Goal: Transaction & Acquisition: Purchase product/service

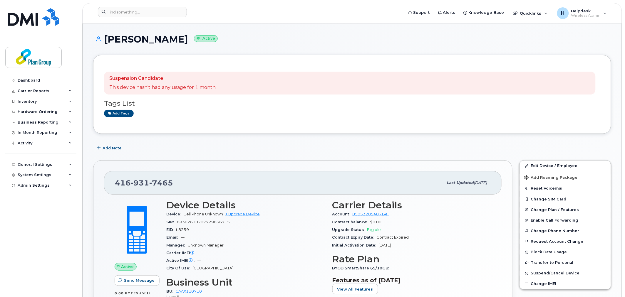
click at [115, 185] on div "416 931 7465 Last updated Sep 16, 2025" at bounding box center [302, 182] width 397 height 23
drag, startPoint x: 112, startPoint y: 185, endPoint x: 191, endPoint y: 175, distance: 80.2
click at [191, 175] on div "416 931 7465 Last updated Sep 16, 2025" at bounding box center [302, 182] width 397 height 23
click at [196, 179] on div "416 931 7465" at bounding box center [279, 183] width 328 height 12
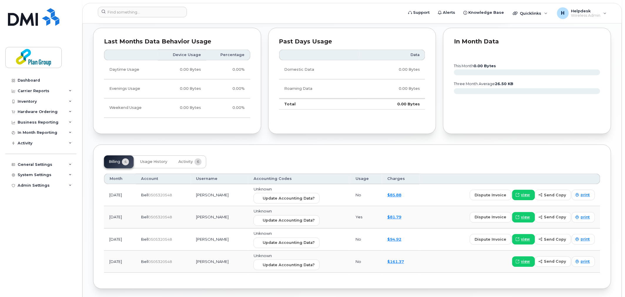
scroll to position [320, 0]
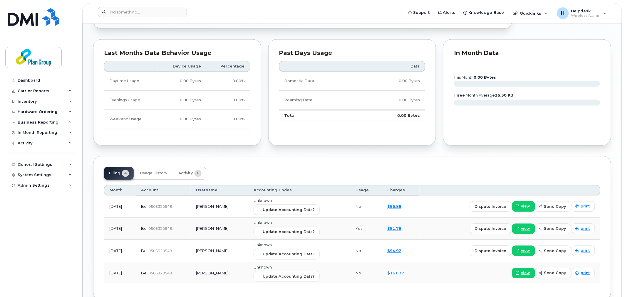
drag, startPoint x: 131, startPoint y: 207, endPoint x: 210, endPoint y: 214, distance: 78.7
click at [204, 212] on tr "Sep 2025 Bell  0505320548 Mark Aurelio Unknown Update Accounting Data? No $85.8…" at bounding box center [352, 207] width 496 height 22
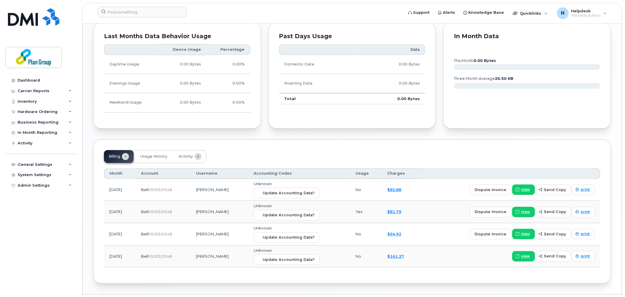
scroll to position [352, 0]
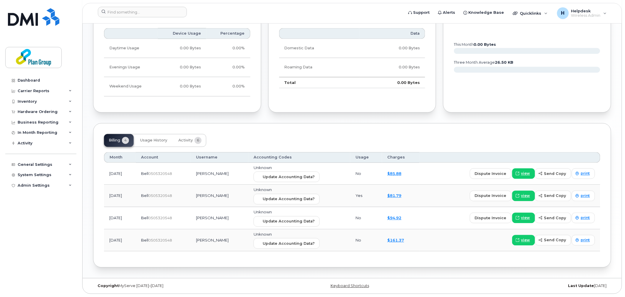
click at [447, 245] on div "view send copy print" at bounding box center [510, 240] width 170 height 11
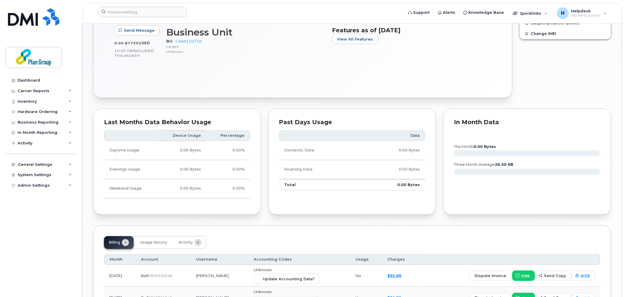
scroll to position [157, 0]
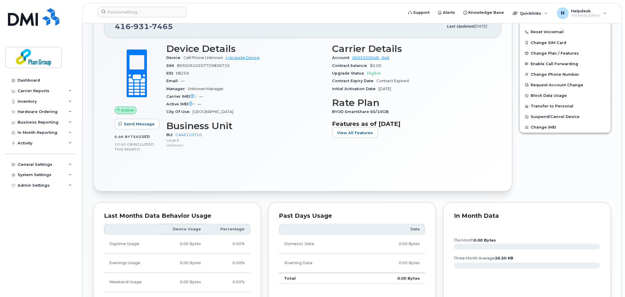
drag, startPoint x: 363, startPoint y: 63, endPoint x: 369, endPoint y: 65, distance: 6.1
click at [369, 65] on div "Contract balance $0.00" at bounding box center [411, 66] width 159 height 8
drag, startPoint x: 383, startPoint y: 67, endPoint x: 365, endPoint y: 67, distance: 18.5
click at [365, 67] on div "Contract balance $0.00" at bounding box center [411, 66] width 159 height 8
click at [391, 67] on div "Contract balance $0.00" at bounding box center [411, 66] width 159 height 8
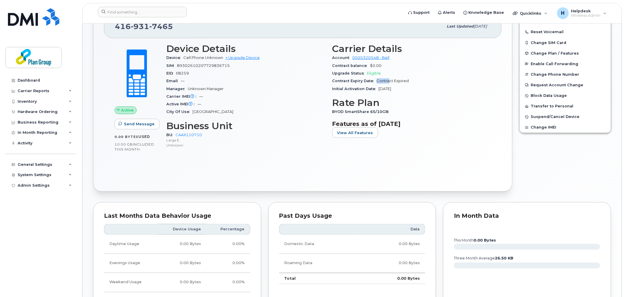
drag, startPoint x: 378, startPoint y: 79, endPoint x: 391, endPoint y: 79, distance: 12.3
click at [391, 79] on span "Contract Expired" at bounding box center [393, 81] width 32 height 4
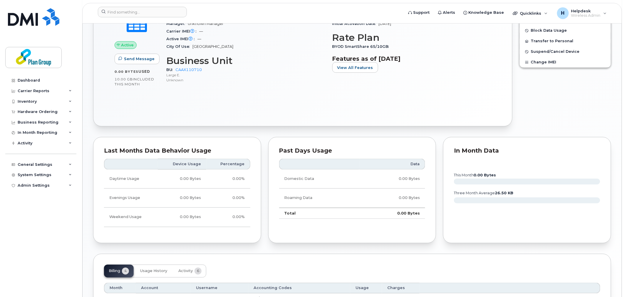
scroll to position [91, 0]
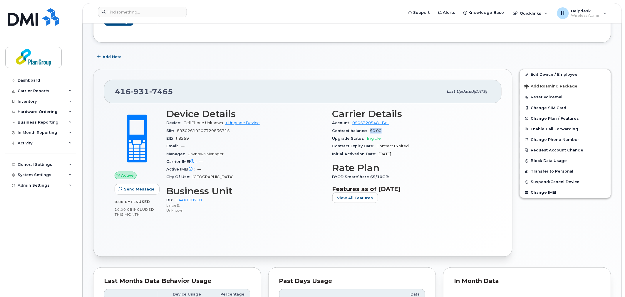
drag, startPoint x: 369, startPoint y: 131, endPoint x: 382, endPoint y: 132, distance: 12.9
click at [382, 132] on div "Contract balance $0.00" at bounding box center [411, 131] width 159 height 8
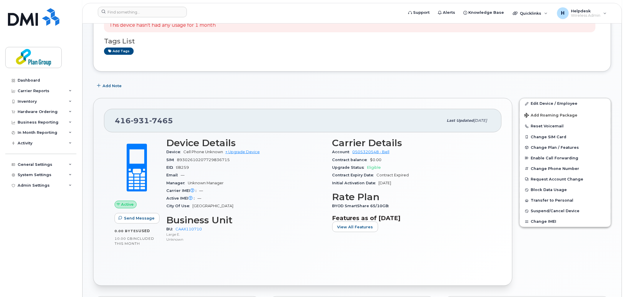
scroll to position [59, 0]
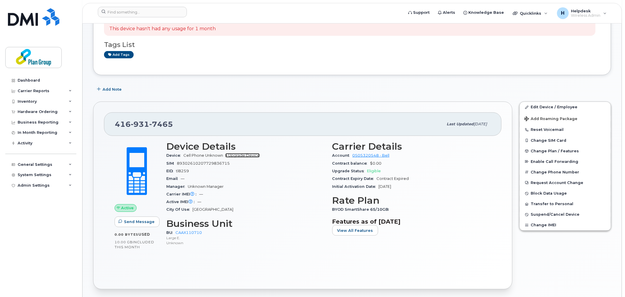
click at [243, 154] on link "+ Upgrade Device" at bounding box center [242, 155] width 34 height 4
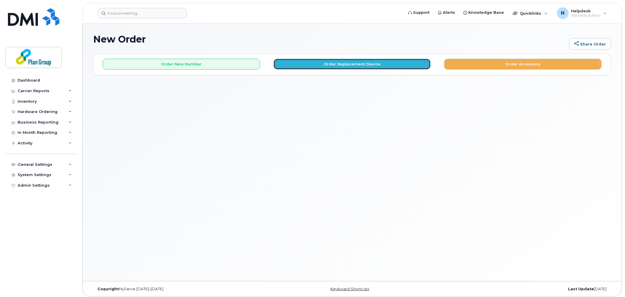
click at [315, 69] on button "Order Replacement Device" at bounding box center [351, 64] width 157 height 11
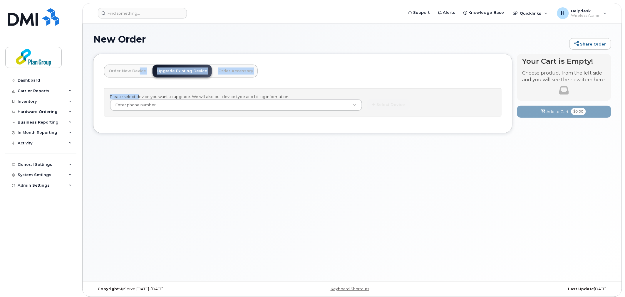
drag, startPoint x: 136, startPoint y: 81, endPoint x: 139, endPoint y: 75, distance: 6.6
click at [137, 76] on div "Order New Device Upgrade Existing Device Order Accessory Order new device and n…" at bounding box center [302, 94] width 419 height 80
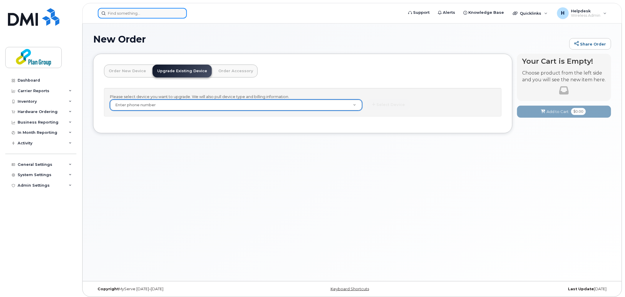
click at [132, 16] on input at bounding box center [142, 13] width 89 height 11
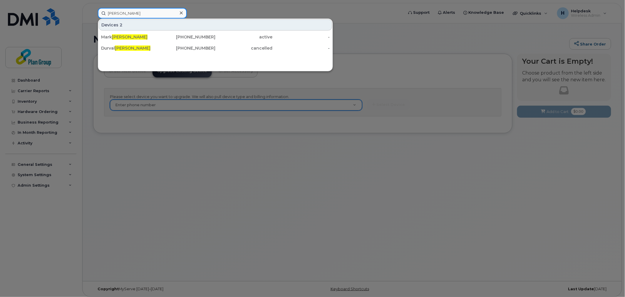
type input "aurelio"
click at [259, 111] on div at bounding box center [312, 148] width 625 height 297
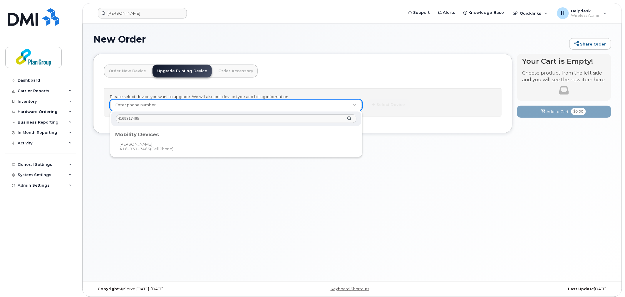
type input "4169317465"
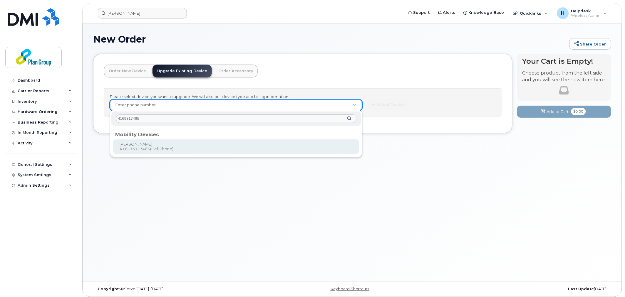
type input "1215720"
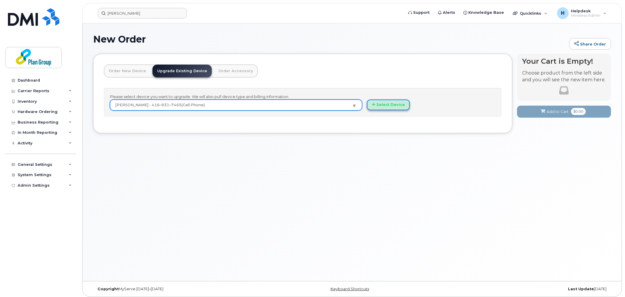
click at [380, 104] on button "Select Device" at bounding box center [388, 105] width 43 height 11
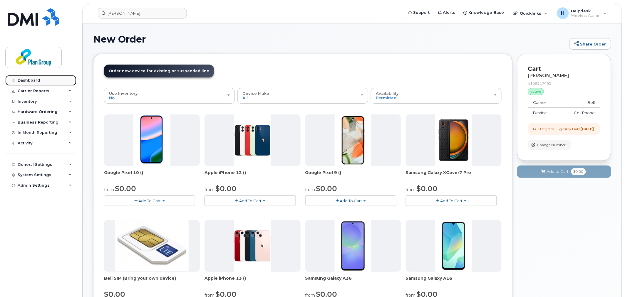
click at [58, 84] on link "Dashboard" at bounding box center [40, 80] width 71 height 11
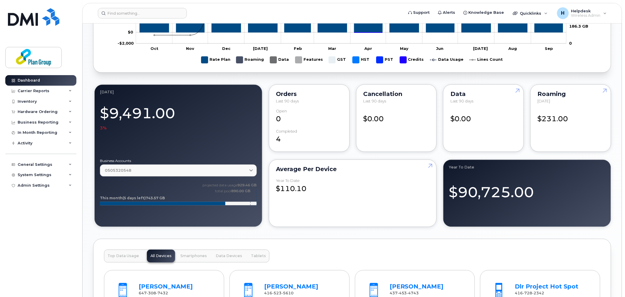
scroll to position [457, 0]
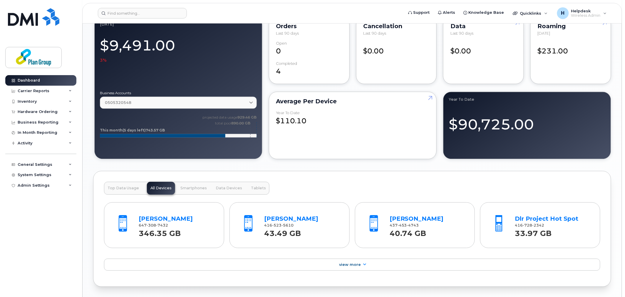
drag, startPoint x: 300, startPoint y: 130, endPoint x: 303, endPoint y: 125, distance: 5.8
click at [301, 128] on div "Average per Device Year to Date $110.10" at bounding box center [353, 126] width 168 height 68
drag, startPoint x: 299, startPoint y: 122, endPoint x: 324, endPoint y: 122, distance: 25.3
click at [324, 122] on div "$110.10" at bounding box center [352, 118] width 153 height 15
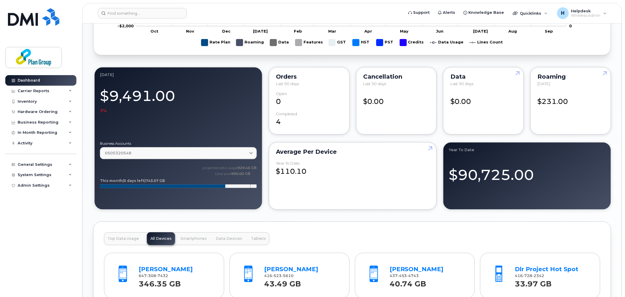
scroll to position [522, 0]
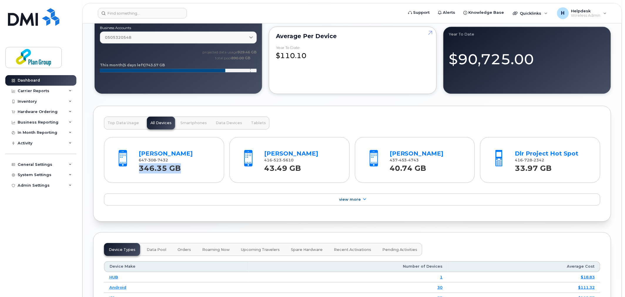
drag, startPoint x: 141, startPoint y: 168, endPoint x: 184, endPoint y: 164, distance: 43.3
click at [180, 164] on div "346.35 GB" at bounding box center [176, 168] width 75 height 11
click at [181, 171] on div "346.35 GB" at bounding box center [176, 168] width 75 height 11
drag, startPoint x: 139, startPoint y: 171, endPoint x: 184, endPoint y: 165, distance: 45.3
click at [184, 165] on div "Shayne Berzins 647 308 7432 346.35 GB" at bounding box center [164, 159] width 109 height 39
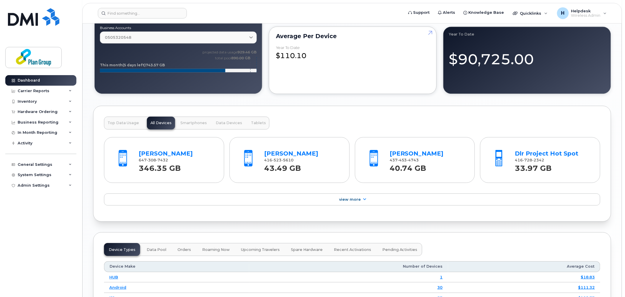
click at [248, 173] on div at bounding box center [248, 159] width 27 height 27
drag, startPoint x: 124, startPoint y: 68, endPoint x: 136, endPoint y: 68, distance: 11.8
click at [132, 67] on tspan "(5 days left)" at bounding box center [133, 65] width 23 height 4
drag, startPoint x: 143, startPoint y: 65, endPoint x: 157, endPoint y: 68, distance: 13.9
click at [148, 65] on text "This month (5 days left) 743.57 GB" at bounding box center [132, 65] width 65 height 4
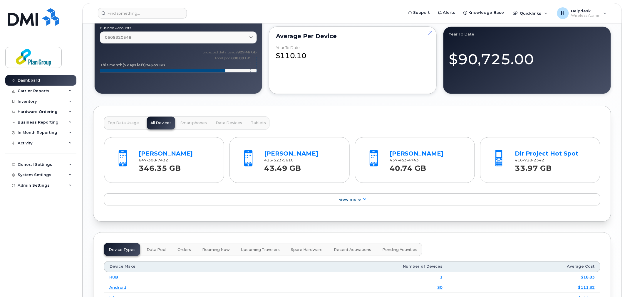
click at [122, 66] on tspan "(5 days left)" at bounding box center [133, 65] width 23 height 4
drag, startPoint x: 144, startPoint y: 66, endPoint x: 164, endPoint y: 66, distance: 19.7
click at [164, 66] on tspan "743.57 GB" at bounding box center [155, 65] width 19 height 4
drag, startPoint x: 236, startPoint y: 54, endPoint x: 244, endPoint y: 55, distance: 8.1
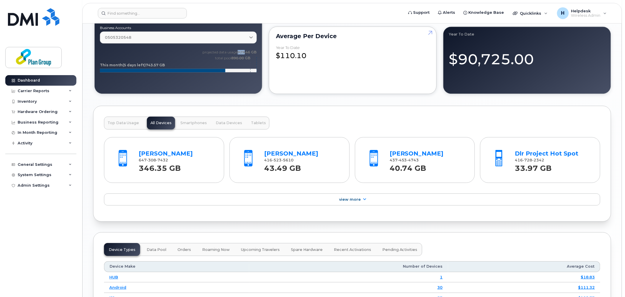
click at [244, 54] on text "projected data usage 929.46 GB" at bounding box center [230, 52] width 54 height 4
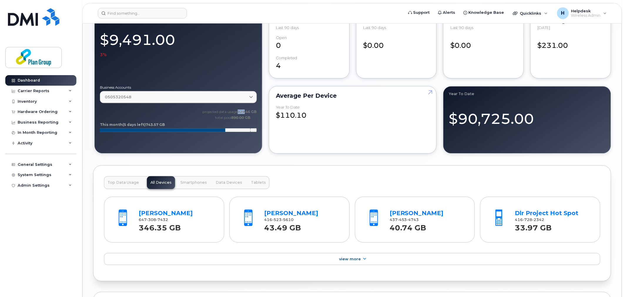
scroll to position [457, 0]
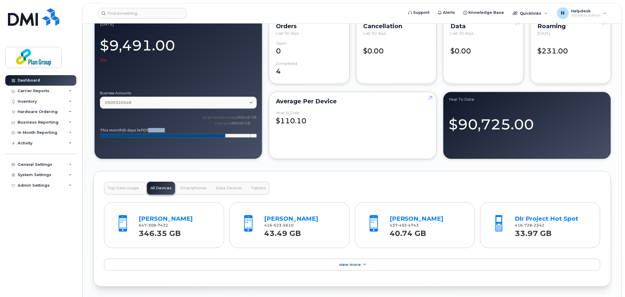
drag, startPoint x: 145, startPoint y: 130, endPoint x: 161, endPoint y: 131, distance: 15.9
click at [161, 131] on tspan "743.57 GB" at bounding box center [155, 130] width 19 height 4
click at [146, 132] on tspan "743.57 GB" at bounding box center [155, 130] width 19 height 4
drag, startPoint x: 237, startPoint y: 118, endPoint x: 250, endPoint y: 117, distance: 12.7
click at [250, 117] on tspan "929.46 GB" at bounding box center [247, 117] width 19 height 4
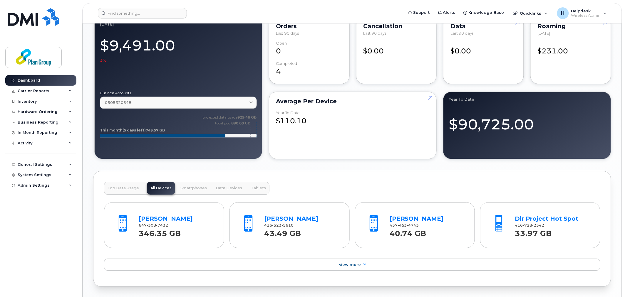
click at [254, 126] on icon "projected data usage 929.46 GB total pool 890.00 GB This month (5 days left) 74…" at bounding box center [178, 128] width 157 height 29
drag, startPoint x: 236, startPoint y: 117, endPoint x: 261, endPoint y: 117, distance: 24.4
click at [261, 117] on div "September 2025 $9,491.00 3% Business Accounts 0505320548 0505320548 Data usage:…" at bounding box center [178, 87] width 168 height 143
click at [237, 125] on tspan "890.00 GB" at bounding box center [240, 123] width 19 height 4
click at [251, 127] on icon "projected data usage 929.46 GB total pool 890.00 GB This month (5 days left) 74…" at bounding box center [178, 128] width 157 height 29
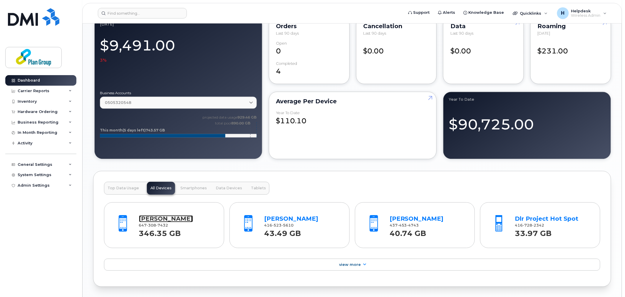
click at [162, 221] on link "[PERSON_NAME]" at bounding box center [166, 218] width 54 height 7
drag, startPoint x: 347, startPoint y: 133, endPoint x: 278, endPoint y: 171, distance: 78.6
click at [278, 171] on div "September 2025 Billing Cycle Process Waiting for Bill Files details Approvals M…" at bounding box center [352, 47] width 518 height 901
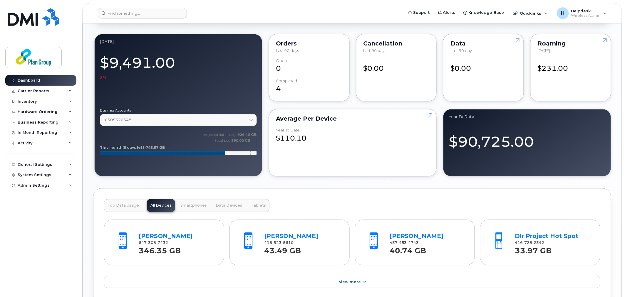
scroll to position [339, 0]
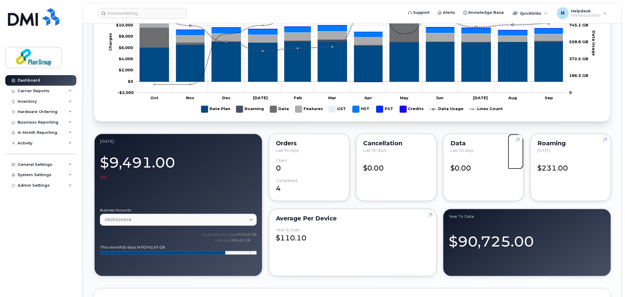
click at [516, 140] on link at bounding box center [516, 151] width 14 height 34
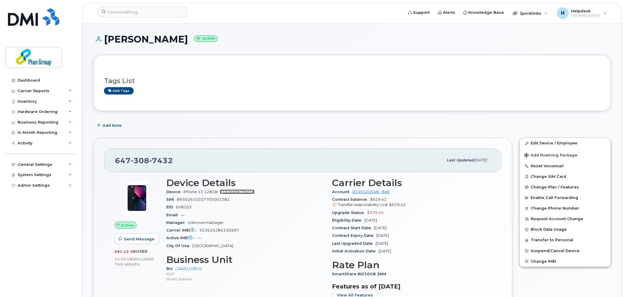
click at [235, 193] on link "+ Upgrade Device" at bounding box center [237, 192] width 34 height 4
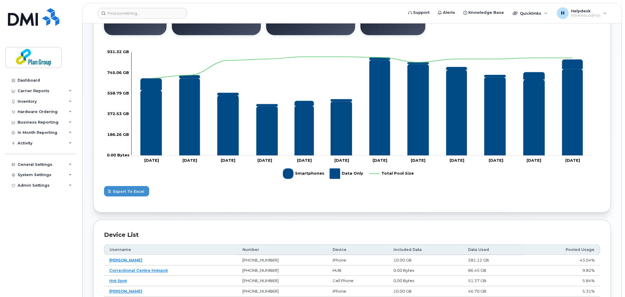
scroll to position [294, 0]
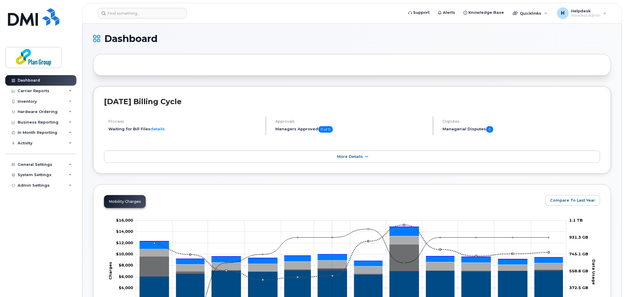
scroll to position [228, 0]
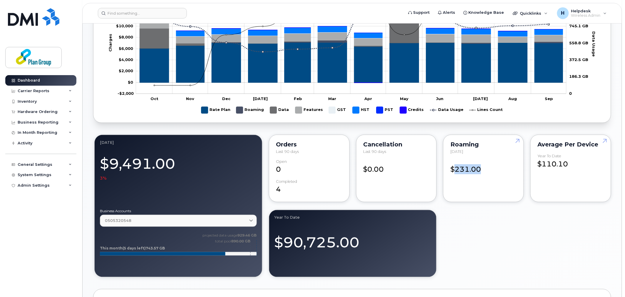
drag, startPoint x: 454, startPoint y: 172, endPoint x: 479, endPoint y: 168, distance: 25.2
click at [479, 168] on div "$231.00" at bounding box center [483, 166] width 66 height 15
drag, startPoint x: 368, startPoint y: 169, endPoint x: 389, endPoint y: 169, distance: 21.1
click at [389, 169] on div "$0.00" at bounding box center [396, 166] width 66 height 15
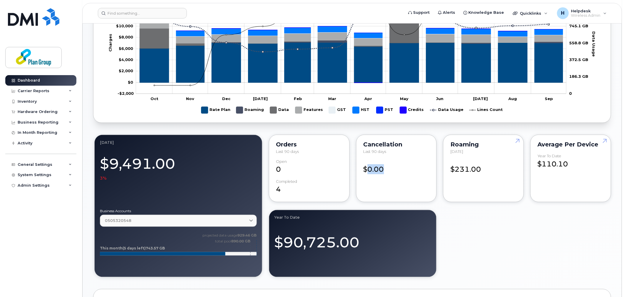
click at [389, 169] on div "$0.00" at bounding box center [396, 166] width 66 height 15
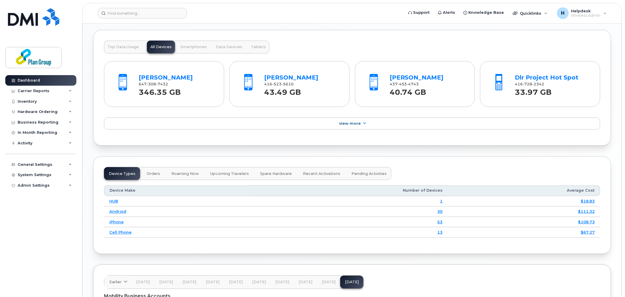
scroll to position [489, 0]
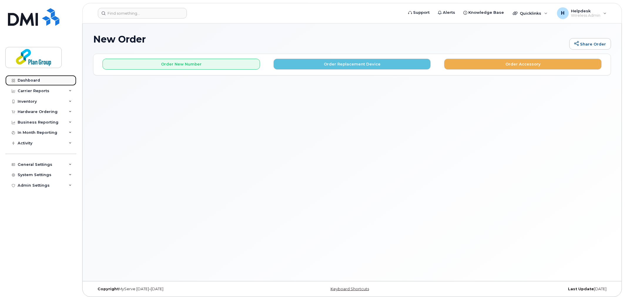
click at [24, 84] on link "Dashboard" at bounding box center [40, 80] width 71 height 11
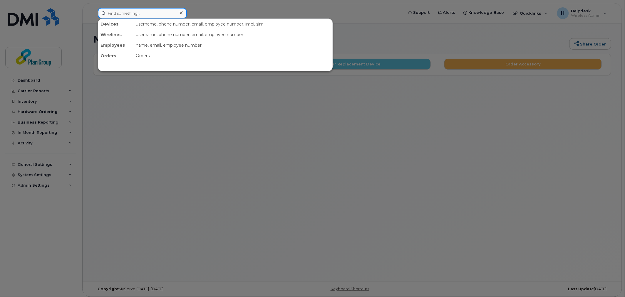
click at [122, 13] on input at bounding box center [142, 13] width 89 height 11
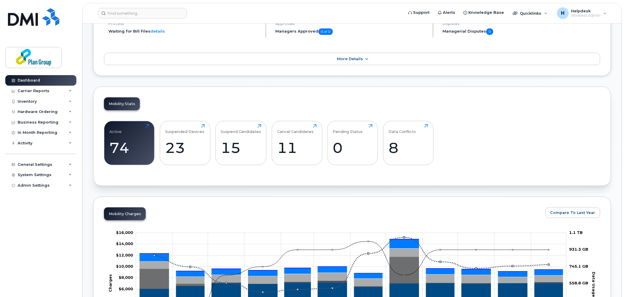
scroll to position [261, 0]
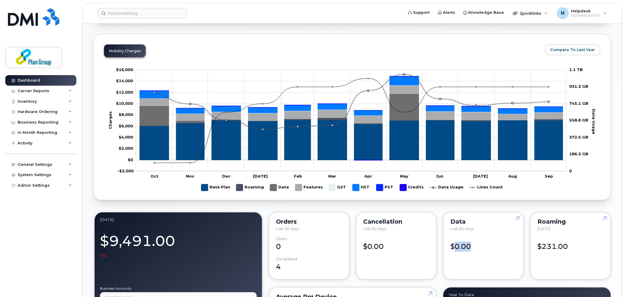
drag, startPoint x: 456, startPoint y: 251, endPoint x: 471, endPoint y: 251, distance: 15.3
click at [471, 251] on div "$0.00" at bounding box center [483, 244] width 66 height 15
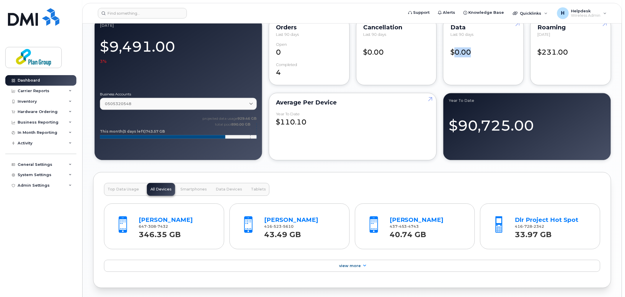
scroll to position [457, 0]
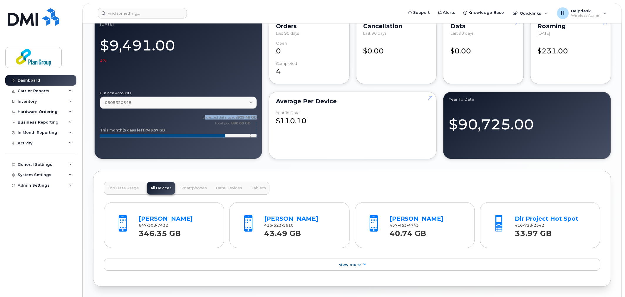
drag, startPoint x: 204, startPoint y: 125, endPoint x: 258, endPoint y: 122, distance: 54.4
click at [258, 122] on div "September 2025 $9,491.00 3% Business Accounts 0505320548 0505320548 Data usage:…" at bounding box center [178, 87] width 168 height 143
click at [251, 125] on icon "projected data usage 929.46 GB total pool 890.00 GB This month (5 days left) 74…" at bounding box center [178, 128] width 157 height 29
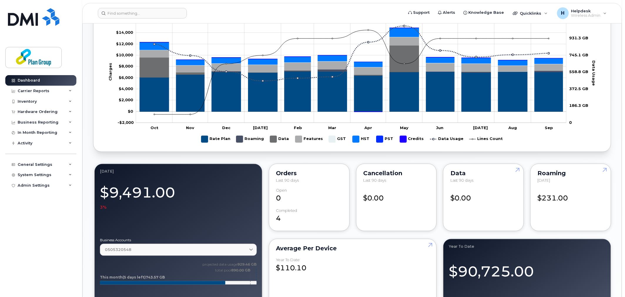
scroll to position [294, 0]
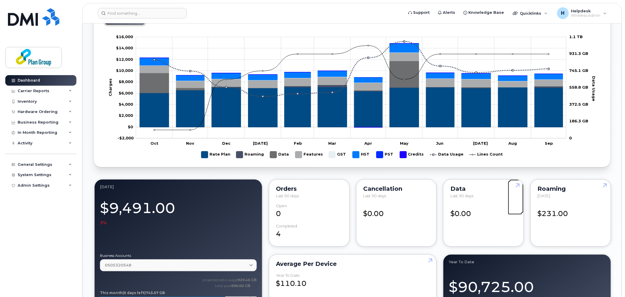
click at [516, 188] on link at bounding box center [516, 197] width 14 height 34
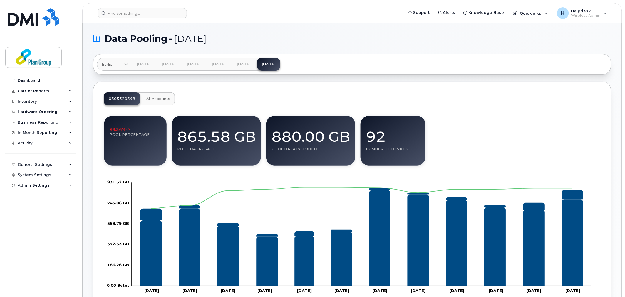
drag, startPoint x: 196, startPoint y: 143, endPoint x: 200, endPoint y: 142, distance: 4.1
click at [200, 142] on div "865.58 GB" at bounding box center [216, 134] width 78 height 26
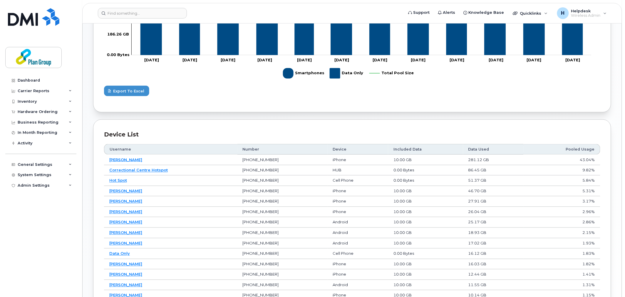
scroll to position [261, 0]
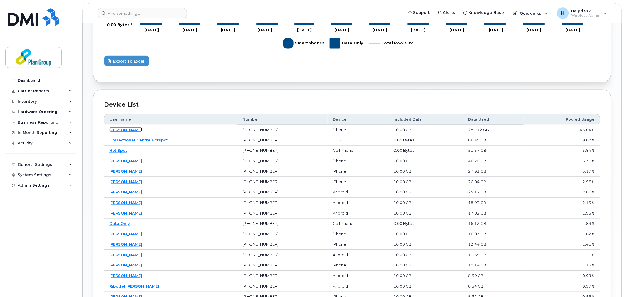
click at [124, 127] on link "[PERSON_NAME]" at bounding box center [125, 129] width 33 height 5
click at [125, 130] on link "[PERSON_NAME]" at bounding box center [125, 129] width 33 height 5
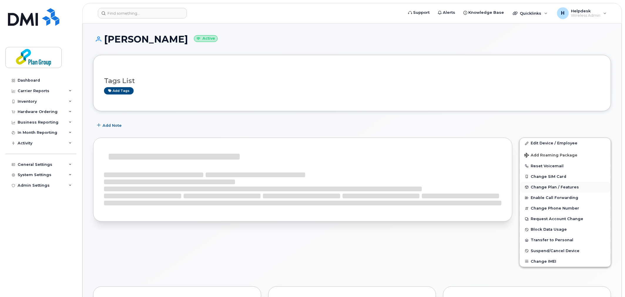
click at [554, 189] on span "Change Plan / Features" at bounding box center [555, 187] width 48 height 4
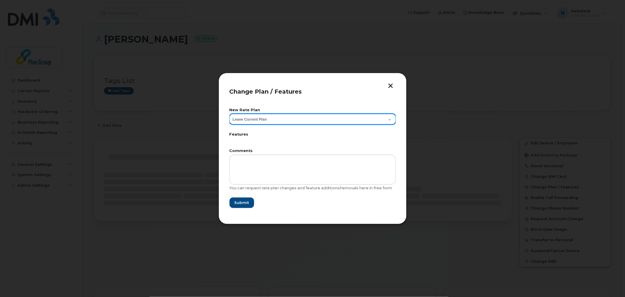
click at [256, 122] on select "Leave Current Plan BYOD SmartShare 65/10GB SmartShare 80/10GB Smartshare Plus 9…" at bounding box center [312, 119] width 166 height 11
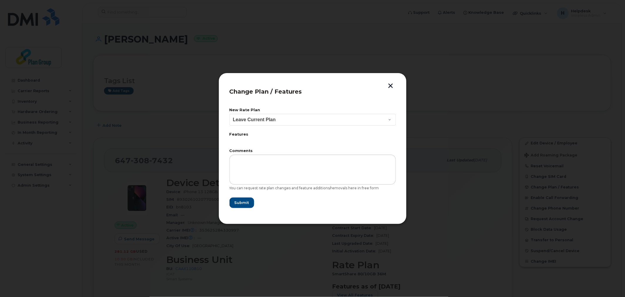
click at [386, 88] on button "button" at bounding box center [390, 86] width 9 height 6
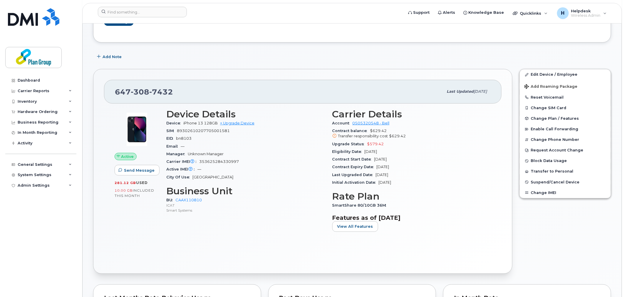
scroll to position [65, 0]
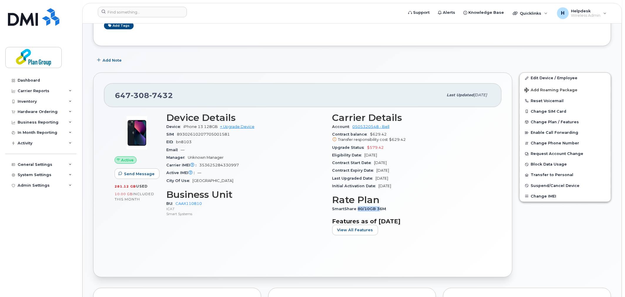
drag, startPoint x: 357, startPoint y: 208, endPoint x: 390, endPoint y: 208, distance: 33.2
click at [388, 208] on div "SmartShare 80/10GB 36M" at bounding box center [411, 209] width 159 height 8
drag, startPoint x: 401, startPoint y: 204, endPoint x: 484, endPoint y: 156, distance: 95.8
click at [401, 204] on h3 "Rate Plan" at bounding box center [411, 200] width 159 height 11
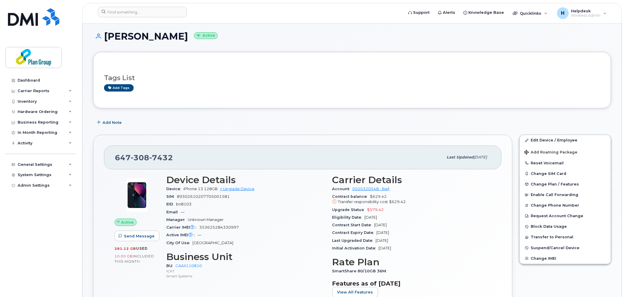
scroll to position [0, 0]
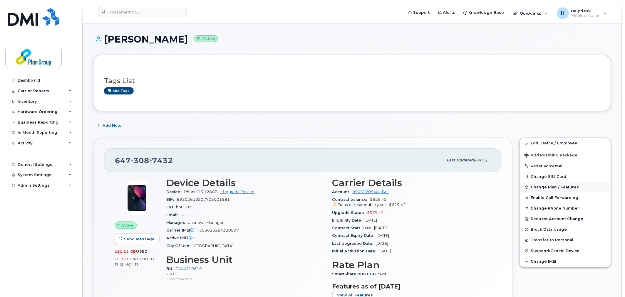
click at [541, 187] on span "Change Plan / Features" at bounding box center [555, 187] width 48 height 4
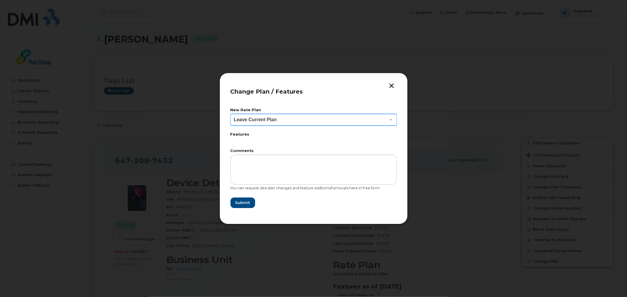
click at [269, 121] on select "Leave Current Plan BYOD SmartShare 65/10GB SmartShare 80/10GB Smartshare Plus 9…" at bounding box center [313, 120] width 166 height 12
select select "3833"
click at [230, 114] on select "Leave Current Plan BYOD SmartShare 65/10GB SmartShare 80/10GB Smartshare Plus 9…" at bounding box center [313, 120] width 166 height 12
click at [248, 205] on span "Submit" at bounding box center [242, 203] width 15 height 6
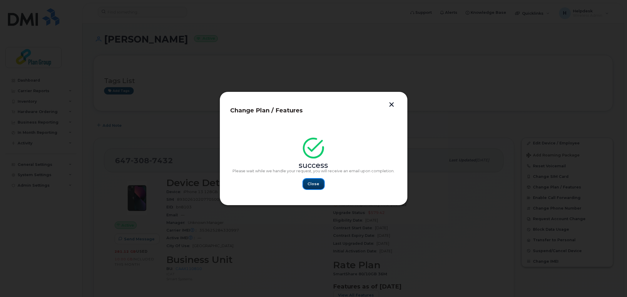
click at [312, 180] on button "Close" at bounding box center [313, 184] width 21 height 11
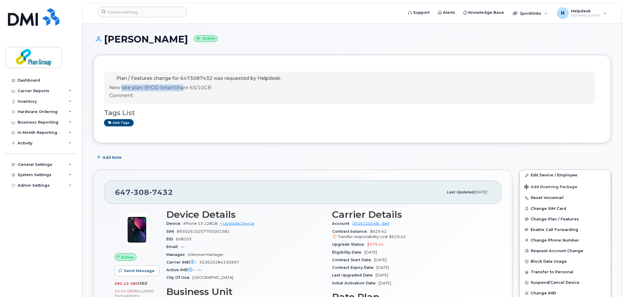
drag, startPoint x: 122, startPoint y: 88, endPoint x: 188, endPoint y: 89, distance: 66.4
click at [183, 88] on p "New rate plan: BYOD SmartShare 65/10GB" at bounding box center [195, 88] width 172 height 7
click at [189, 89] on p "New rate plan: BYOD SmartShare 65/10GB" at bounding box center [195, 88] width 172 height 7
drag, startPoint x: 160, startPoint y: 75, endPoint x: 216, endPoint y: 75, distance: 56.7
click at [213, 75] on div "Plan / Features change for 6473087432 was requested by Helpdesk. New rate plan:…" at bounding box center [349, 88] width 491 height 32
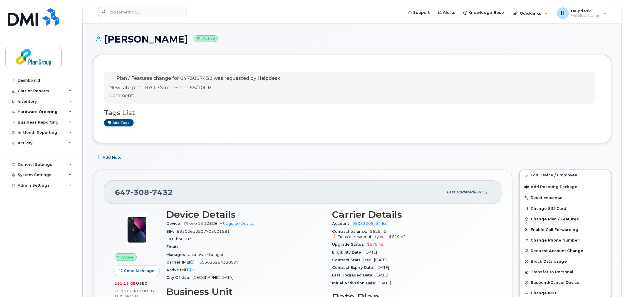
click at [243, 78] on span "Plan / Features change for 6473087432 was requested by Helpdesk." at bounding box center [198, 78] width 165 height 6
drag, startPoint x: 190, startPoint y: 88, endPoint x: 214, endPoint y: 87, distance: 23.5
click at [214, 87] on p "New rate plan: BYOD SmartShare 65/10GB" at bounding box center [195, 88] width 172 height 7
click at [216, 89] on p "New rate plan: BYOD SmartShare 65/10GB" at bounding box center [195, 88] width 172 height 7
click at [14, 82] on icon at bounding box center [13, 80] width 3 height 3
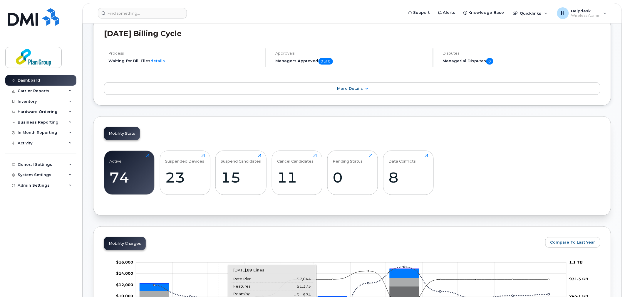
scroll to position [46, 0]
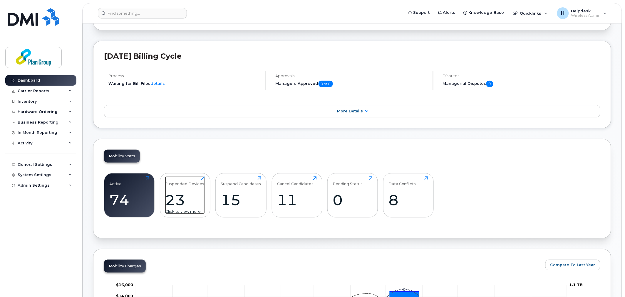
click at [182, 194] on div "23" at bounding box center [185, 200] width 40 height 17
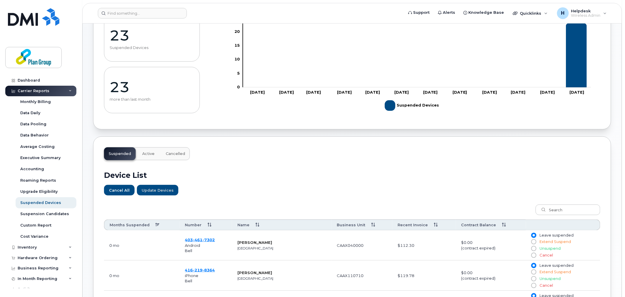
scroll to position [130, 0]
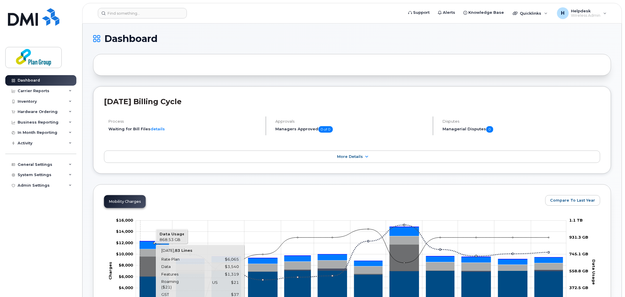
drag, startPoint x: 140, startPoint y: 217, endPoint x: 150, endPoint y: 218, distance: 9.7
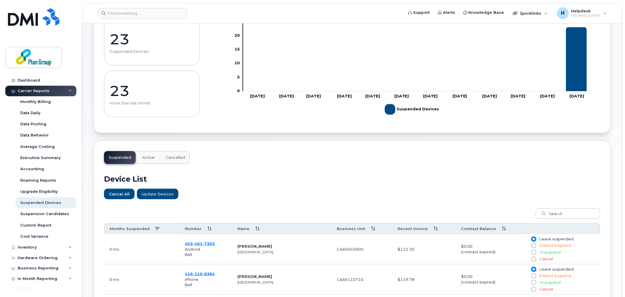
scroll to position [65, 0]
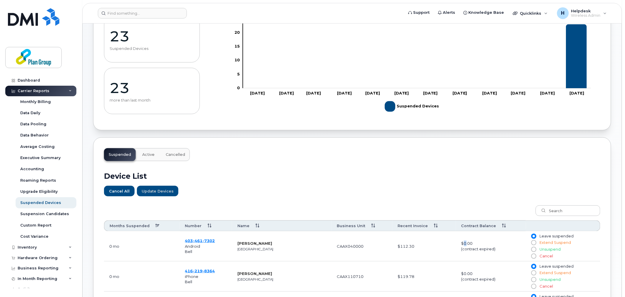
click at [465, 240] on td "$0.00 (contract expired)" at bounding box center [491, 246] width 70 height 30
drag, startPoint x: 399, startPoint y: 247, endPoint x: 415, endPoint y: 244, distance: 16.9
click at [415, 244] on td "$112.30" at bounding box center [424, 246] width 64 height 30
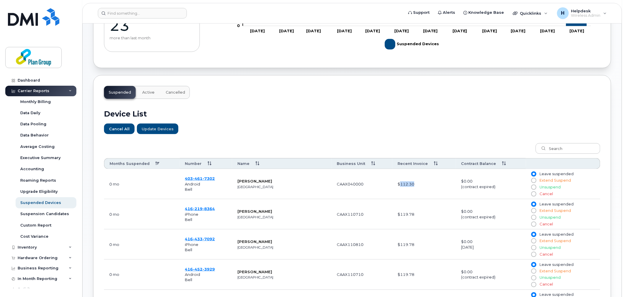
scroll to position [130, 0]
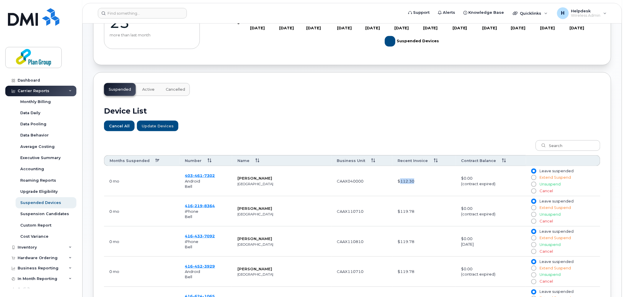
drag, startPoint x: 249, startPoint y: 179, endPoint x: 268, endPoint y: 179, distance: 19.4
click at [268, 179] on td "Layton Kersley Calgary" at bounding box center [281, 181] width 99 height 30
drag, startPoint x: 268, startPoint y: 179, endPoint x: 237, endPoint y: 177, distance: 30.3
click at [237, 177] on td "Layton Kersley Calgary" at bounding box center [281, 181] width 99 height 30
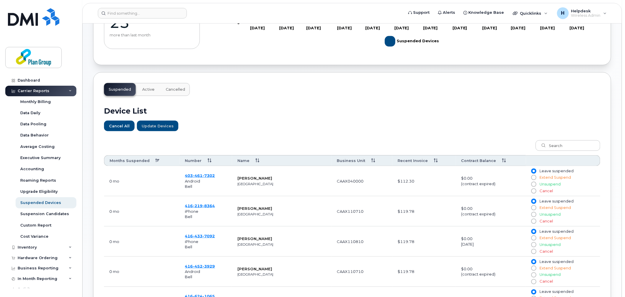
drag, startPoint x: 98, startPoint y: 150, endPoint x: 139, endPoint y: 153, distance: 40.6
click at [110, 148] on div "Suspended Active Cancelled Device List Cancel All Update Devices Customize Filt…" at bounding box center [352, 297] width 518 height 450
drag, startPoint x: 229, startPoint y: 174, endPoint x: 287, endPoint y: 184, distance: 59.2
click at [287, 184] on tr "0 mo 403 461 7302 Android Bell Layton Kersley Calgary CAAX040000 $112.30 $0.00 …" at bounding box center [352, 181] width 496 height 30
click at [287, 184] on td "Layton Kersley Calgary" at bounding box center [281, 181] width 99 height 30
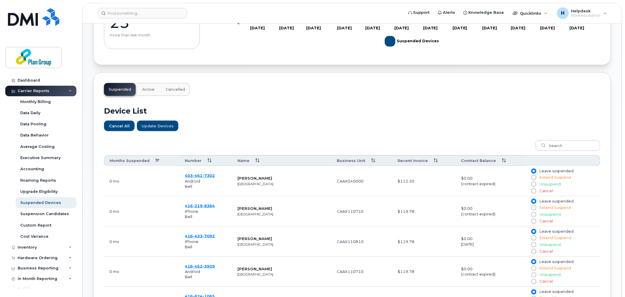
scroll to position [0, 0]
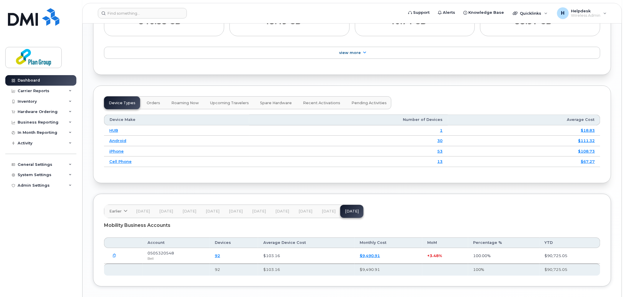
scroll to position [587, 0]
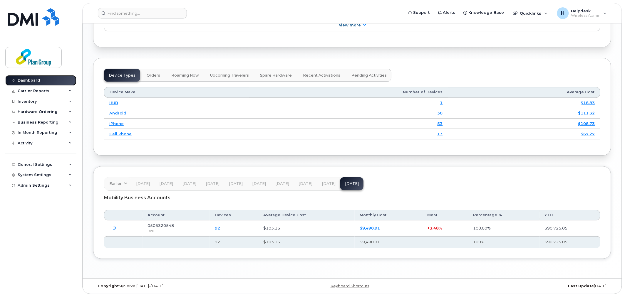
click at [55, 82] on link "Dashboard" at bounding box center [40, 80] width 71 height 11
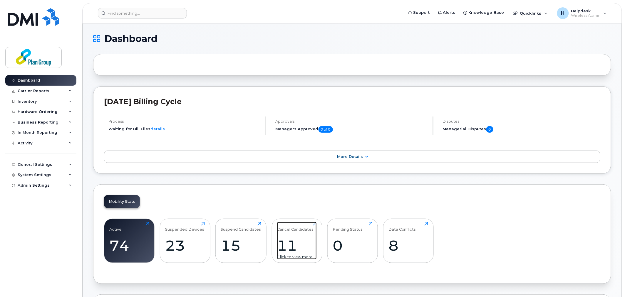
click at [293, 231] on div "Cancel Candidates" at bounding box center [295, 227] width 36 height 10
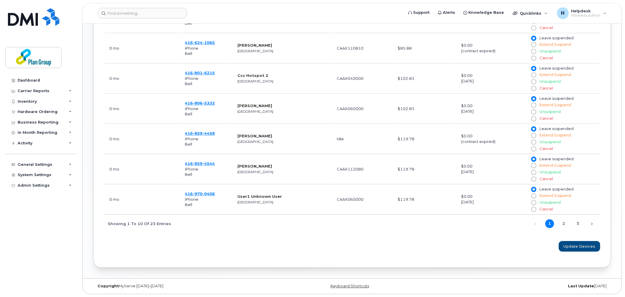
scroll to position [385, 0]
drag, startPoint x: 397, startPoint y: 198, endPoint x: 418, endPoint y: 199, distance: 20.6
click at [418, 199] on td "$119.78" at bounding box center [424, 199] width 64 height 30
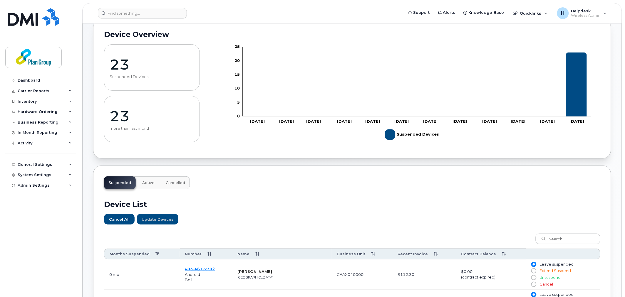
scroll to position [0, 0]
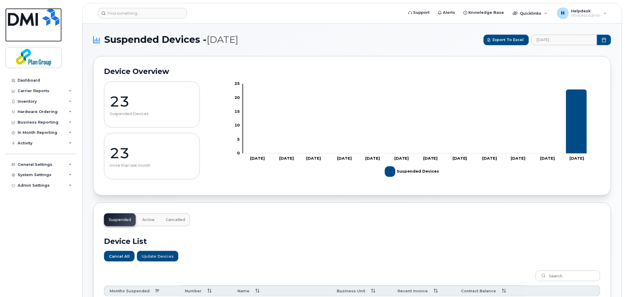
click at [25, 17] on img at bounding box center [33, 17] width 51 height 18
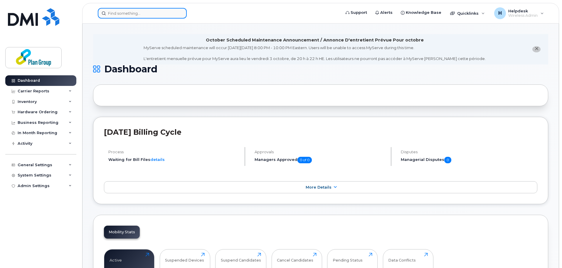
click at [111, 15] on input at bounding box center [142, 13] width 89 height 11
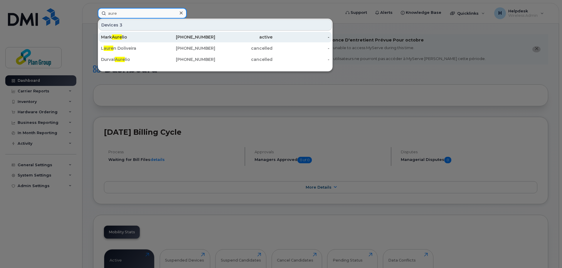
type input "aure"
click at [130, 36] on div "Mark Aure lio" at bounding box center [129, 37] width 57 height 6
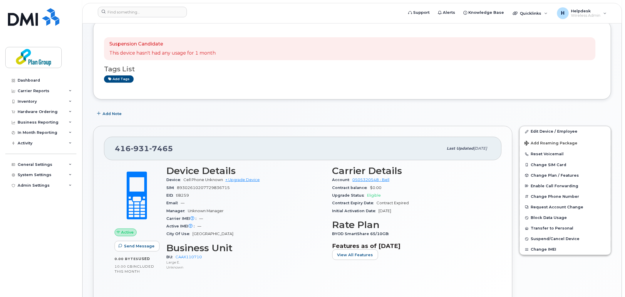
scroll to position [65, 0]
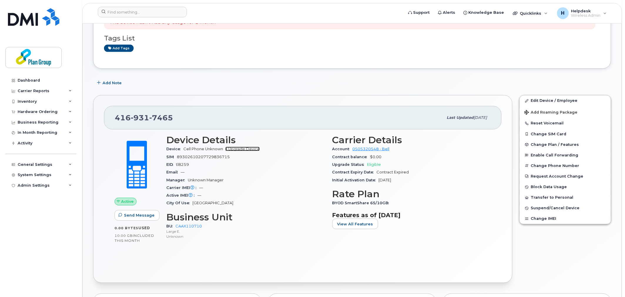
click at [250, 149] on link "+ Upgrade Device" at bounding box center [242, 149] width 34 height 4
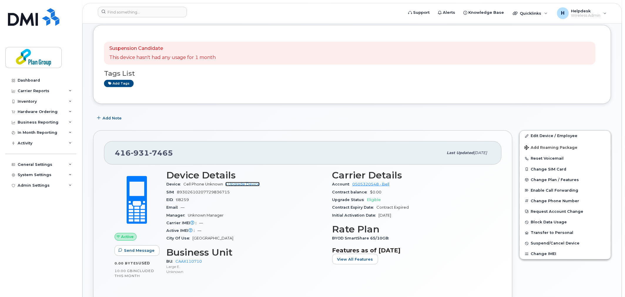
scroll to position [0, 0]
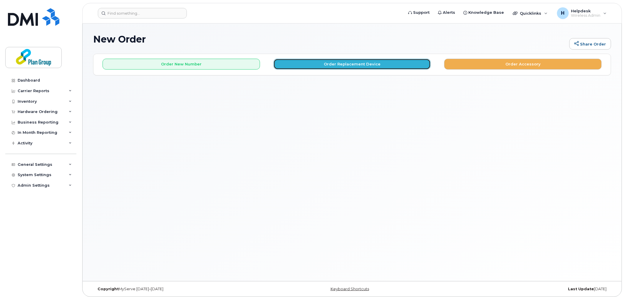
click at [333, 61] on button "Order Replacement Device" at bounding box center [351, 64] width 157 height 11
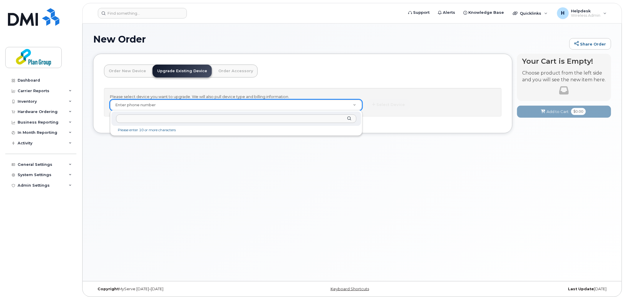
type input "a"
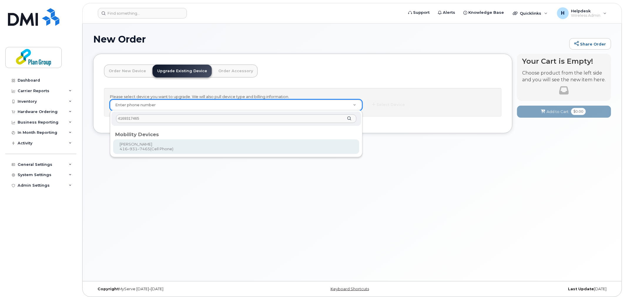
type input "4169317465"
type input "1215720"
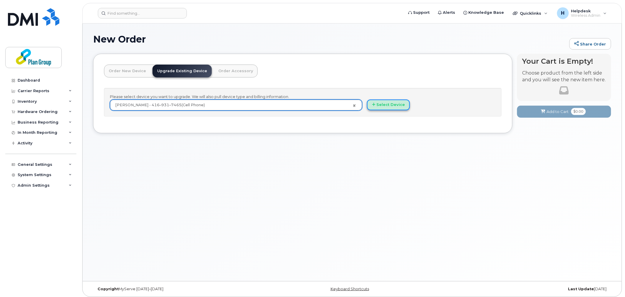
click at [395, 104] on button "Select Device" at bounding box center [388, 105] width 43 height 11
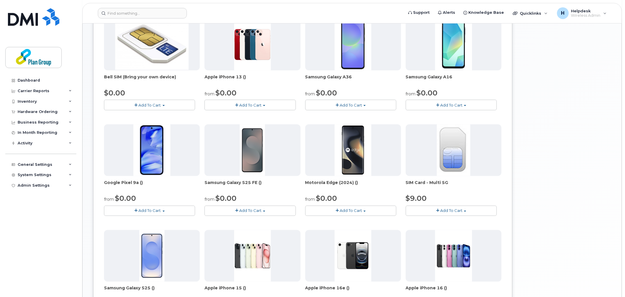
scroll to position [261, 0]
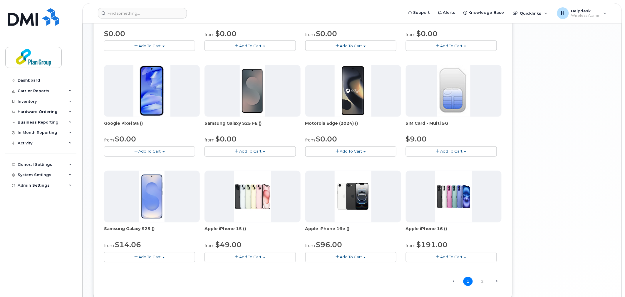
drag, startPoint x: 234, startPoint y: 232, endPoint x: 245, endPoint y: 231, distance: 10.6
click at [245, 231] on span "Apple iPhone 15 ()" at bounding box center [252, 232] width 96 height 12
click at [246, 231] on span "Apple iPhone 15 ()" at bounding box center [252, 232] width 96 height 12
drag, startPoint x: 206, startPoint y: 229, endPoint x: 247, endPoint y: 229, distance: 41.1
click at [247, 229] on span "Apple iPhone 15 ()" at bounding box center [252, 232] width 96 height 12
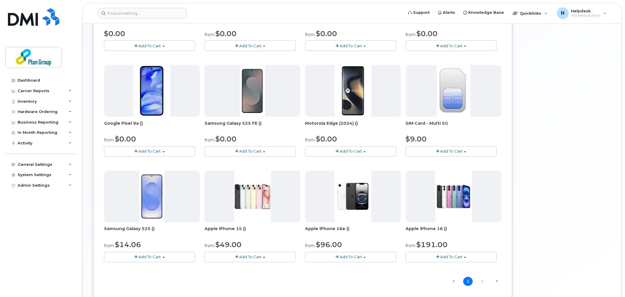
click at [247, 229] on span "Apple iPhone 15 ()" at bounding box center [252, 232] width 96 height 12
click at [484, 280] on link "2" at bounding box center [482, 281] width 9 height 9
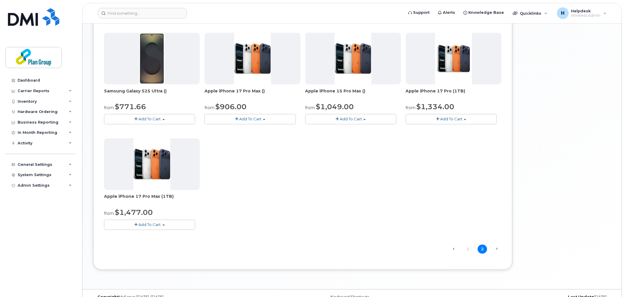
scroll to position [297, 0]
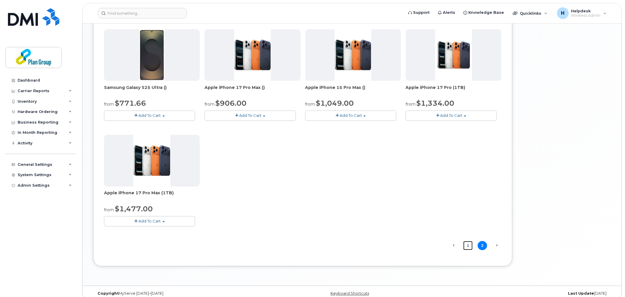
click at [468, 248] on link "1" at bounding box center [467, 245] width 9 height 9
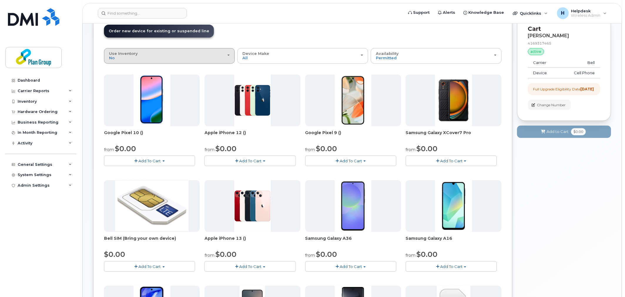
scroll to position [0, 0]
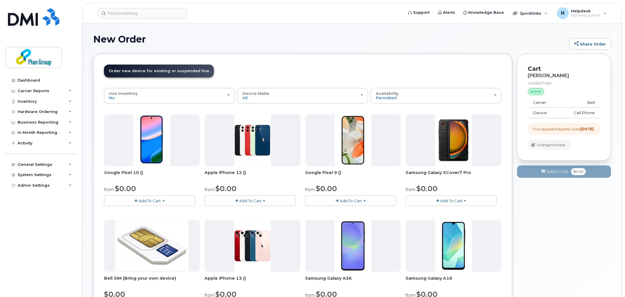
click at [142, 147] on img at bounding box center [151, 141] width 37 height 52
click at [151, 201] on span "Add To Cart" at bounding box center [150, 201] width 22 height 5
click at [160, 212] on link "$0.00 - 3 year term - voice & data plan (256GB)" at bounding box center [156, 211] width 102 height 7
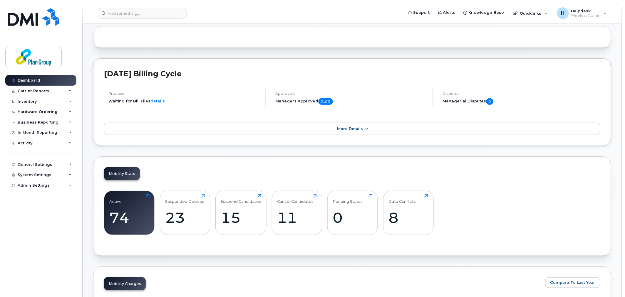
scroll to position [98, 0]
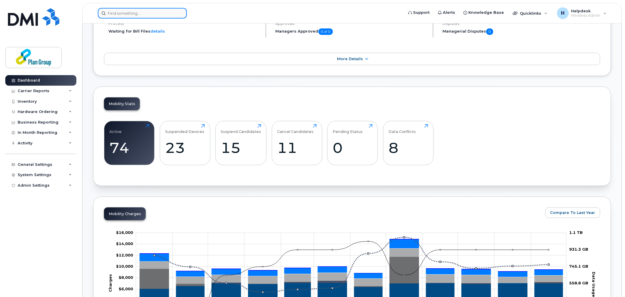
click at [130, 11] on input at bounding box center [142, 13] width 89 height 11
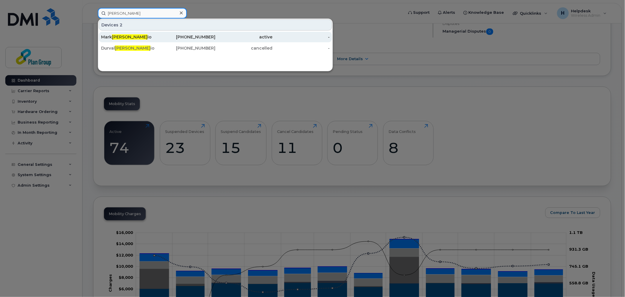
type input "[PERSON_NAME]"
click at [139, 40] on div "Mark Aurel io" at bounding box center [129, 37] width 57 height 11
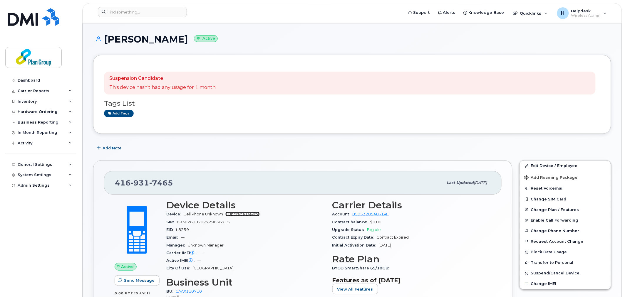
click at [256, 215] on link "+ Upgrade Device" at bounding box center [242, 214] width 34 height 4
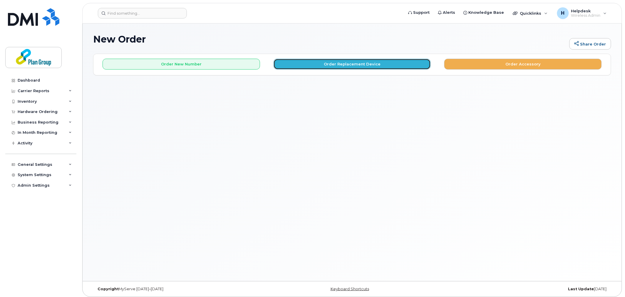
click at [381, 65] on button "Order Replacement Device" at bounding box center [351, 64] width 157 height 11
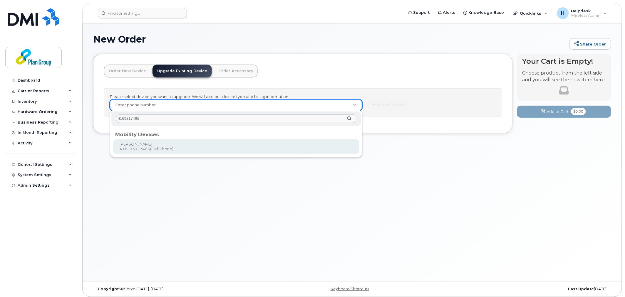
type input "4169317465"
type input "1215720"
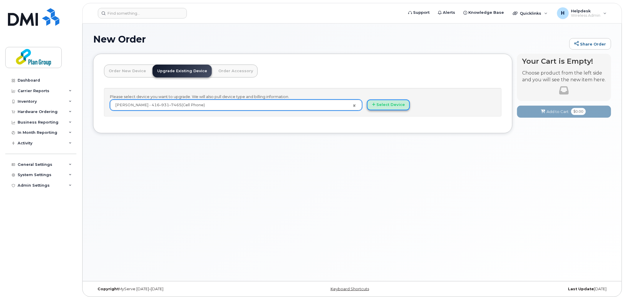
click at [392, 102] on button "Select Device" at bounding box center [388, 105] width 43 height 11
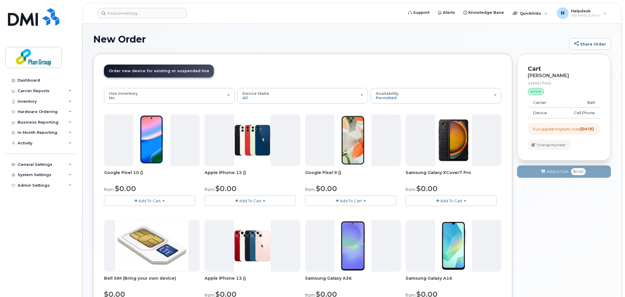
click at [154, 200] on span "Add To Cart" at bounding box center [150, 201] width 22 height 5
click at [157, 213] on link "$0.00 - 3 year term - voice & data plan (256GB)" at bounding box center [156, 211] width 102 height 7
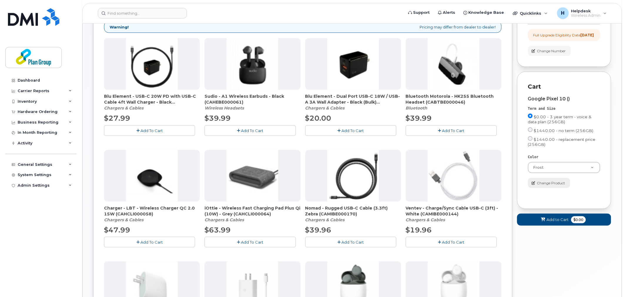
scroll to position [98, 0]
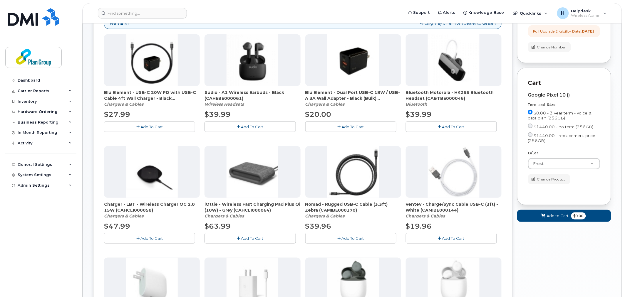
click at [550, 119] on span "$0.00 - 3 year term - voice & data plan (256GB)" at bounding box center [560, 116] width 64 height 10
click at [533, 115] on input "$0.00 - 3 year term - voice & data plan (256GB)" at bounding box center [530, 112] width 5 height 5
click at [538, 119] on span "$0.00 - 3 year term - voice & data plan (256GB)" at bounding box center [560, 116] width 64 height 10
click at [533, 115] on input "$0.00 - 3 year term - voice & data plan (256GB)" at bounding box center [530, 112] width 5 height 5
click at [532, 115] on input "$0.00 - 3 year term - voice & data plan (256GB)" at bounding box center [530, 112] width 5 height 5
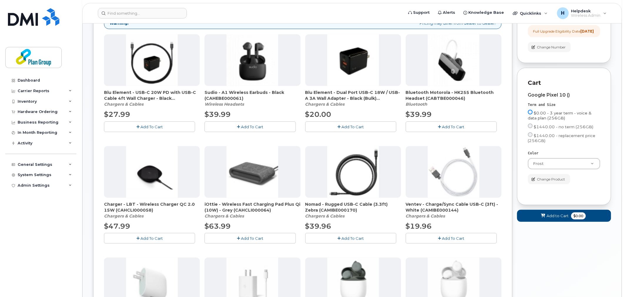
click at [532, 115] on input "$0.00 - 3 year term - voice & data plan (256GB)" at bounding box center [530, 112] width 5 height 5
click at [531, 128] on input "$1440.00 - no term (256GB)" at bounding box center [530, 126] width 5 height 5
radio input "true"
click at [533, 117] on label "$0.00 - 3 year term - voice & data plan (256GB)" at bounding box center [564, 115] width 72 height 11
click at [533, 115] on input "$0.00 - 3 year term - voice & data plan (256GB)" at bounding box center [530, 112] width 5 height 5
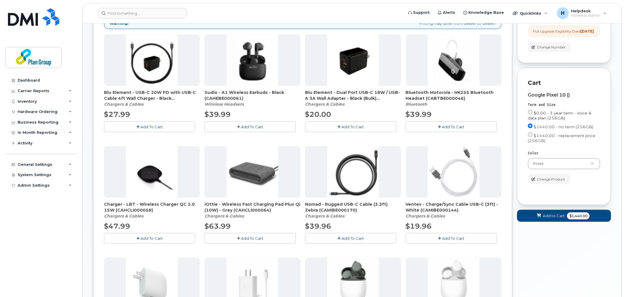
radio input "true"
click at [579, 228] on div "Cart Mark Aurelio 4169317465 active suspended Carrier Bell Device Cell Phone Ad…" at bounding box center [564, 94] width 94 height 276
click at [585, 220] on span "$0.00" at bounding box center [578, 216] width 15 height 7
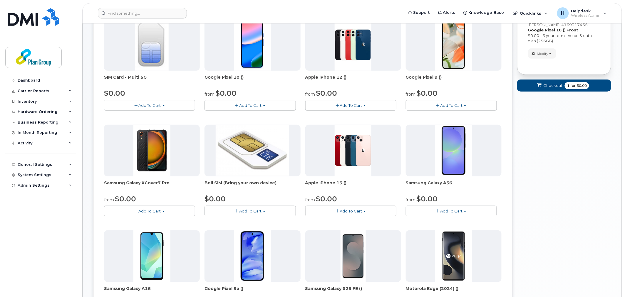
scroll to position [0, 0]
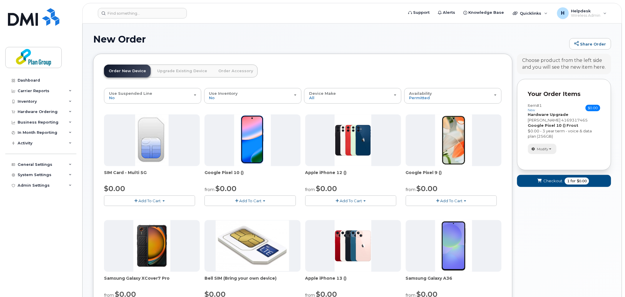
click at [547, 145] on button "Modify" at bounding box center [542, 149] width 28 height 10
click at [555, 156] on link "change" at bounding box center [556, 157] width 56 height 7
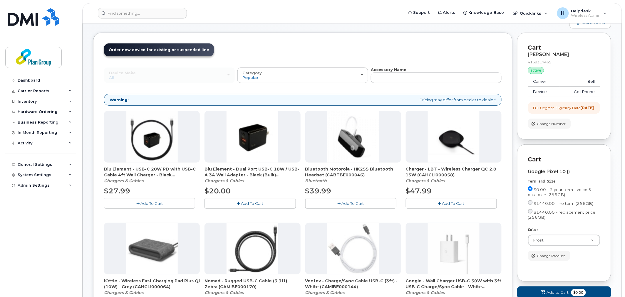
scroll to position [33, 0]
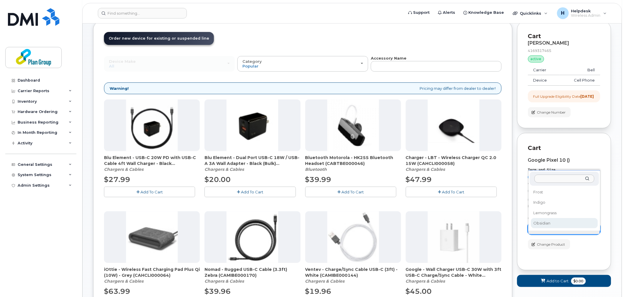
select select "Obsidian"
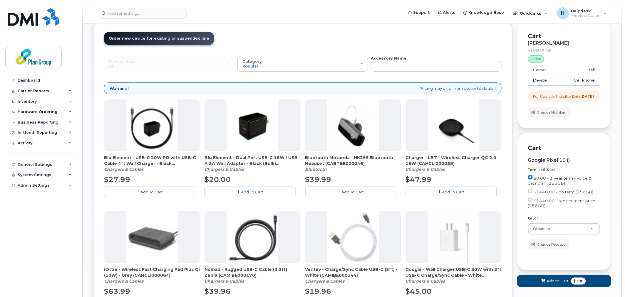
click at [546, 183] on span "$0.00 - 3 year term - voice & data plan (256GB)" at bounding box center [560, 181] width 64 height 10
click at [533, 180] on input "$0.00 - 3 year term - voice & data plan (256GB)" at bounding box center [530, 177] width 5 height 5
click at [542, 184] on span "$0.00 - 3 year term - voice & data plan (256GB)" at bounding box center [560, 181] width 64 height 10
click at [533, 180] on input "$0.00 - 3 year term - voice & data plan (256GB)" at bounding box center [530, 177] width 5 height 5
click at [561, 284] on span "Add to Cart" at bounding box center [558, 281] width 22 height 6
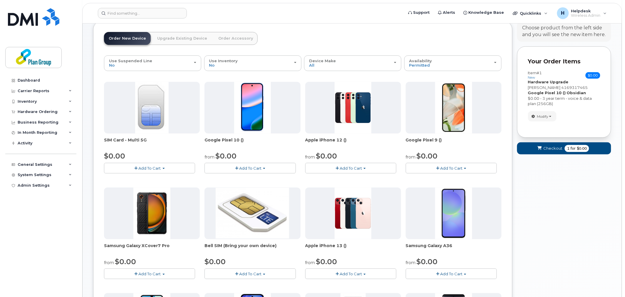
scroll to position [0, 0]
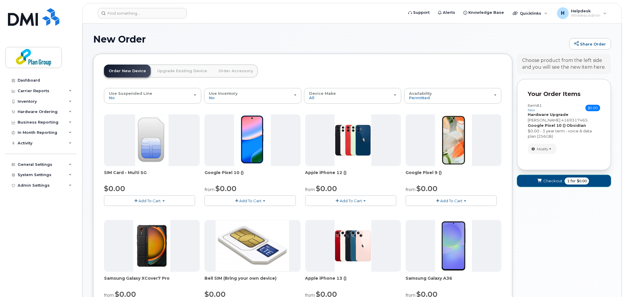
click at [557, 184] on button "Checkout 1 for $0.00" at bounding box center [564, 181] width 94 height 12
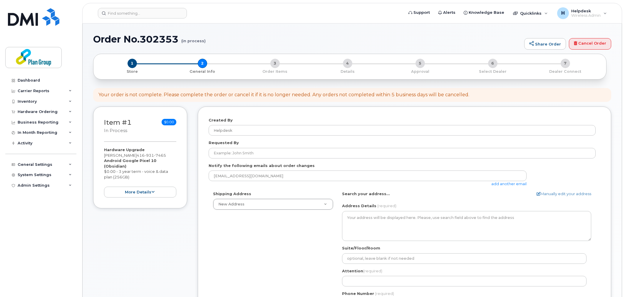
select select
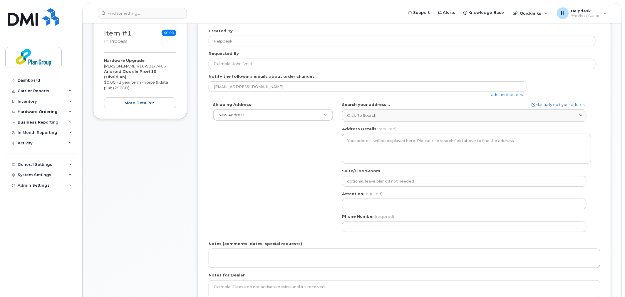
scroll to position [98, 0]
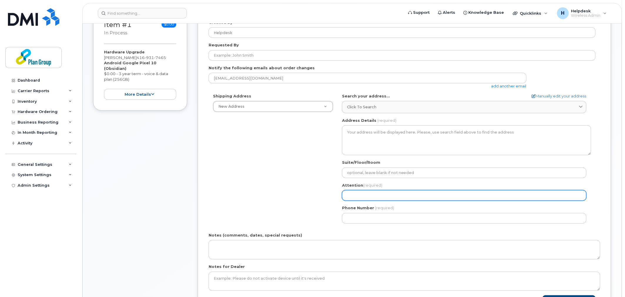
click at [373, 200] on input "Attention (required)" at bounding box center [464, 195] width 244 height 11
type input "[PERSON_NAME]"
select select
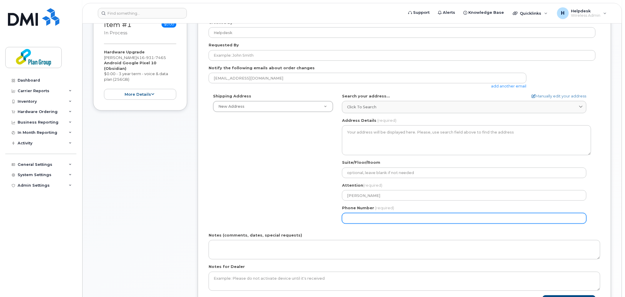
click at [381, 216] on input "Phone Number" at bounding box center [464, 218] width 244 height 11
type input "416576793"
select select
type input "4165767938"
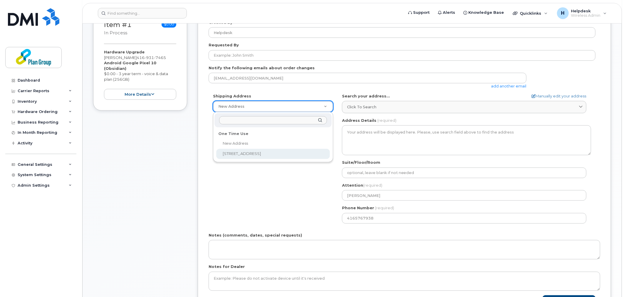
select select "2740 Steeles Ave W"
type textarea "2740 Steeles Ave W CONCORD ON L4K 4T4 CANADA"
type input "4165767937"
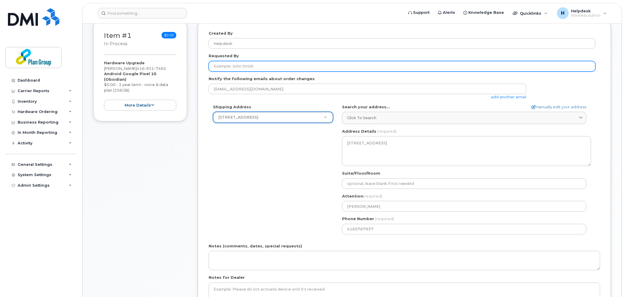
scroll to position [33, 0]
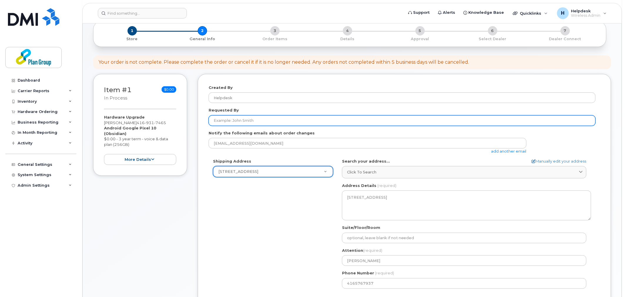
click at [234, 121] on input "Requested By" at bounding box center [402, 120] width 387 height 11
type input "[PERSON_NAME]"
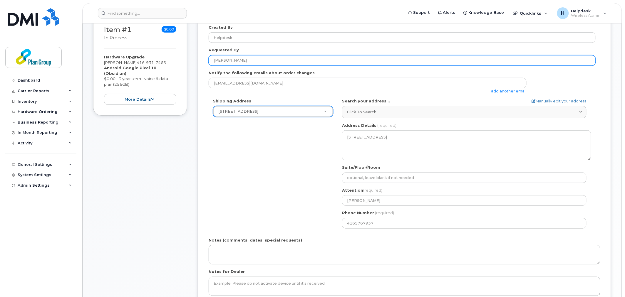
scroll to position [196, 0]
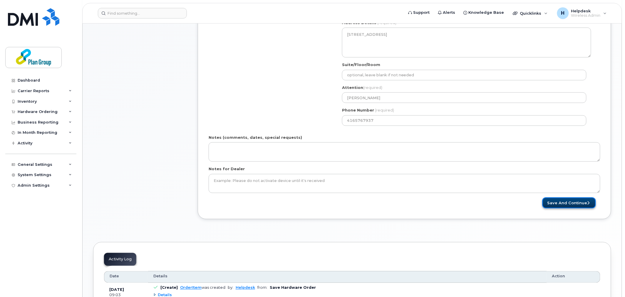
click at [574, 201] on button "Save and Continue" at bounding box center [568, 203] width 53 height 11
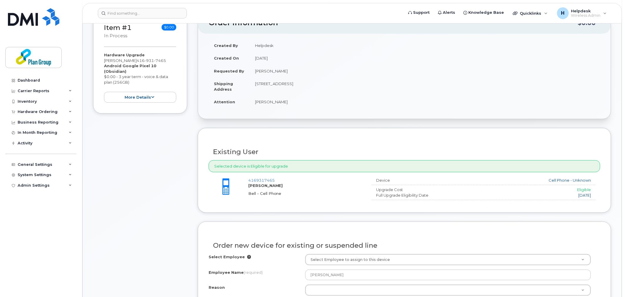
scroll to position [98, 0]
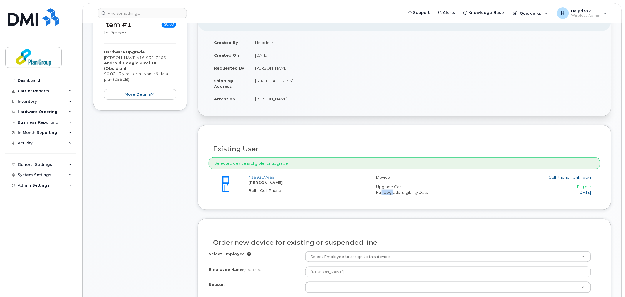
drag, startPoint x: 381, startPoint y: 191, endPoint x: 394, endPoint y: 192, distance: 13.5
click at [394, 192] on div "Full Upgrade Eligibility Date" at bounding box center [418, 193] width 93 height 6
click at [418, 193] on div "Full Upgrade Eligibility Date" at bounding box center [418, 193] width 93 height 6
drag, startPoint x: 553, startPoint y: 189, endPoint x: 570, endPoint y: 189, distance: 17.3
click at [570, 189] on div "Eligible" at bounding box center [530, 187] width 122 height 6
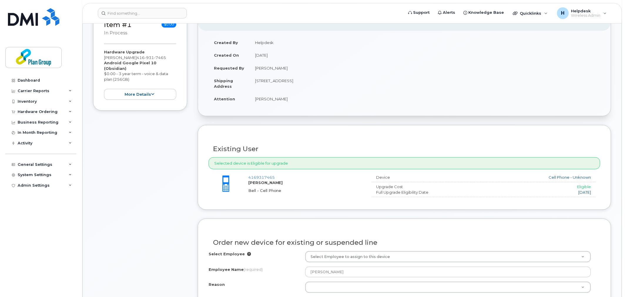
click at [551, 192] on div "2017-01-01" at bounding box center [530, 193] width 122 height 6
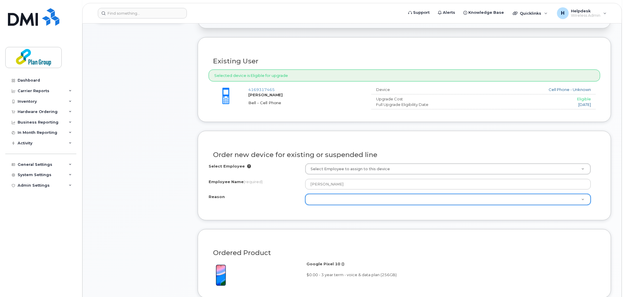
scroll to position [196, 0]
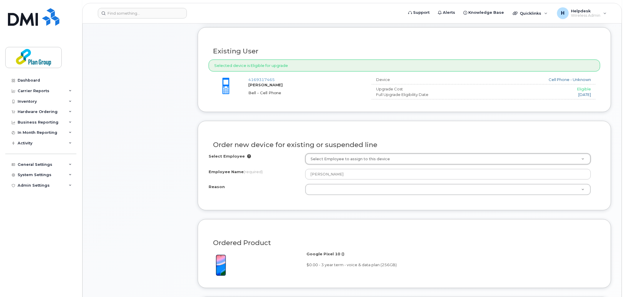
click at [267, 181] on div "Select Employee Select Employee to assign to this device Employee Name (require…" at bounding box center [405, 175] width 392 height 42
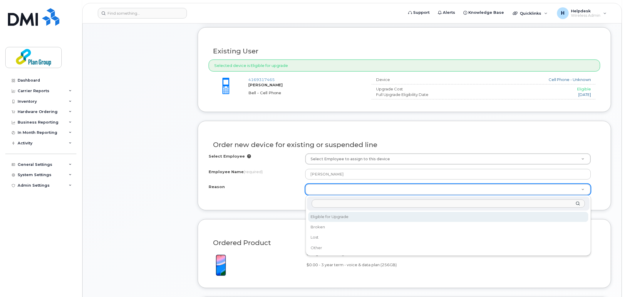
select select "eligible_for_upgrade"
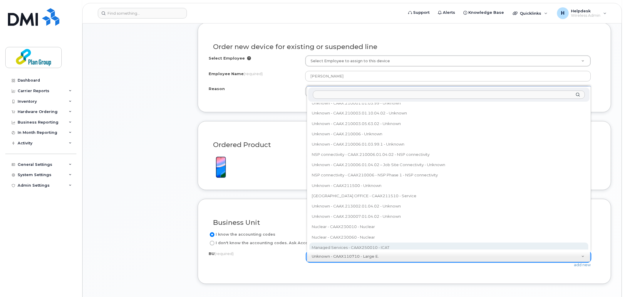
scroll to position [1100, 0]
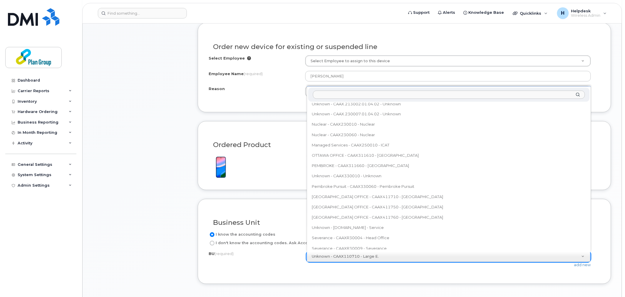
drag, startPoint x: 588, startPoint y: 239, endPoint x: 589, endPoint y: 117, distance: 122.5
click at [594, 117] on body "Support Alerts Knowledge Base Quicklinks Suspend / Cancel Device Change SIM Car…" at bounding box center [312, 153] width 625 height 895
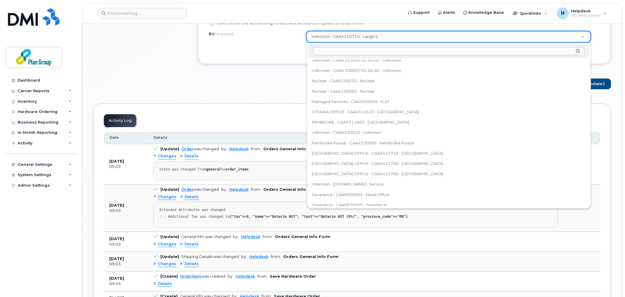
scroll to position [522, 0]
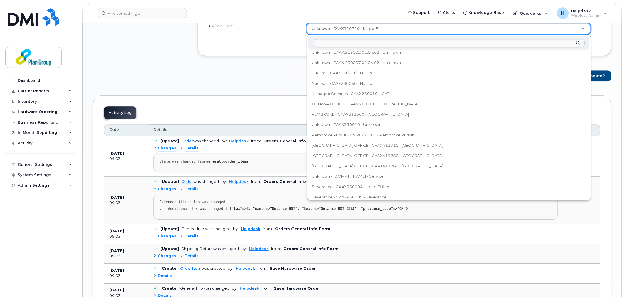
select select "NEW ST PAULS"
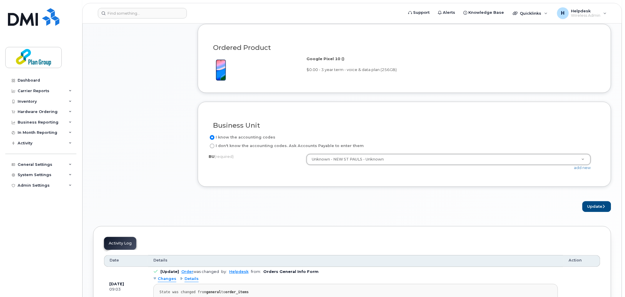
scroll to position [457, 0]
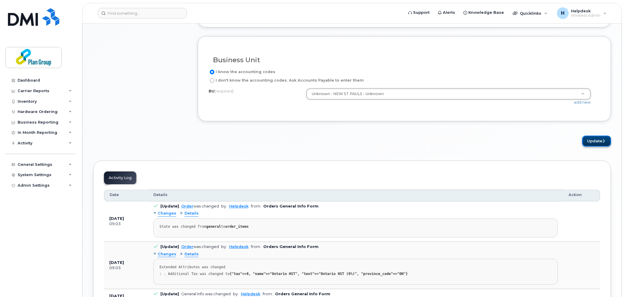
click at [594, 139] on button "Update" at bounding box center [596, 141] width 29 height 11
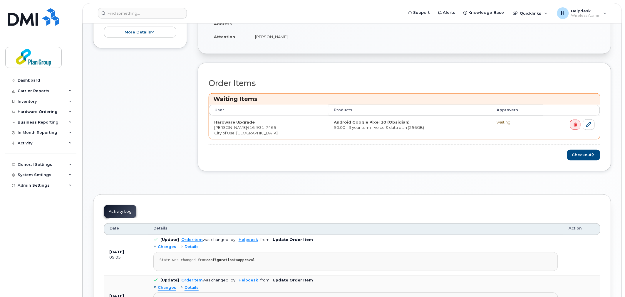
scroll to position [196, 0]
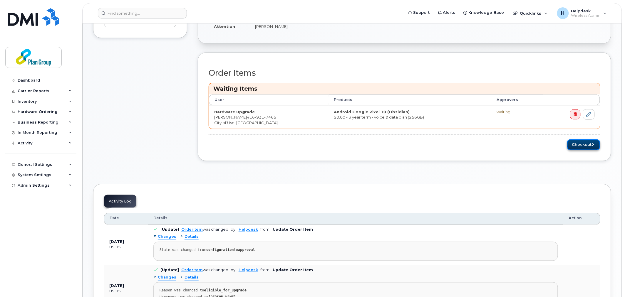
click at [571, 144] on button "Checkout" at bounding box center [583, 145] width 33 height 11
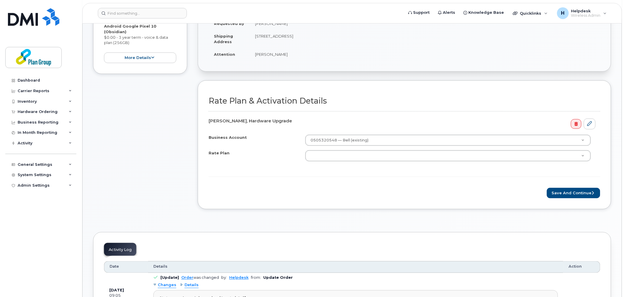
scroll to position [130, 0]
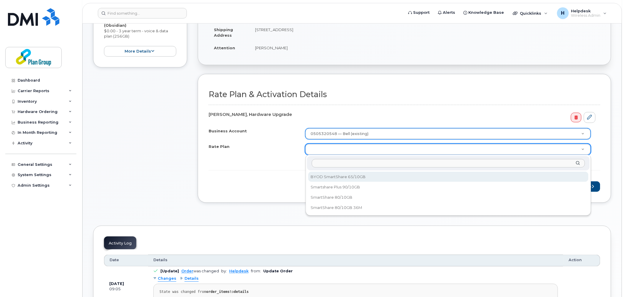
select select "BYOD SmartShare 65/10GB"
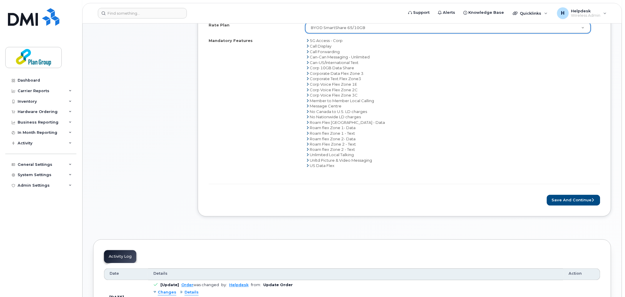
scroll to position [228, 0]
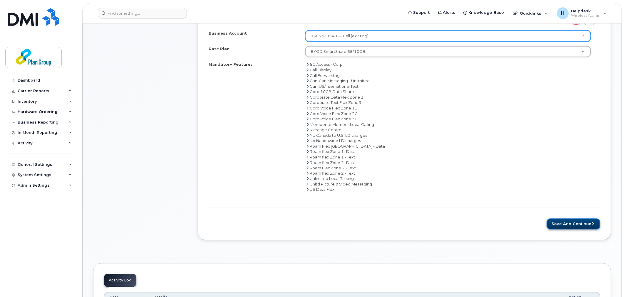
click at [562, 224] on button "Save and Continue" at bounding box center [573, 224] width 53 height 11
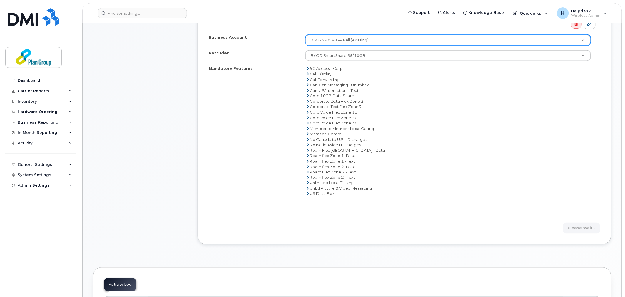
scroll to position [196, 0]
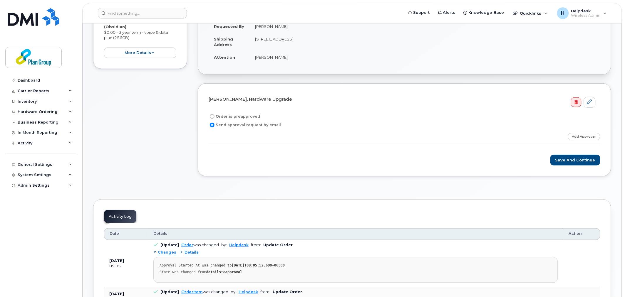
scroll to position [130, 0]
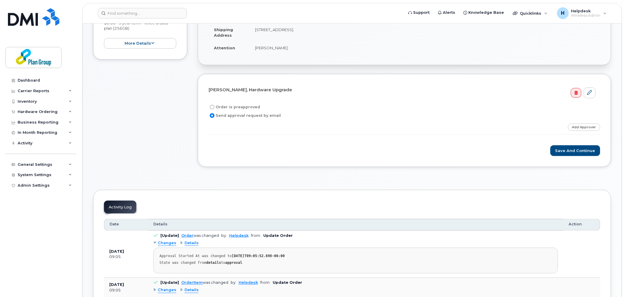
click at [241, 106] on label "Order is preapproved" at bounding box center [234, 107] width 51 height 7
click at [214, 106] on input "Order is preapproved" at bounding box center [212, 107] width 5 height 5
radio input "true"
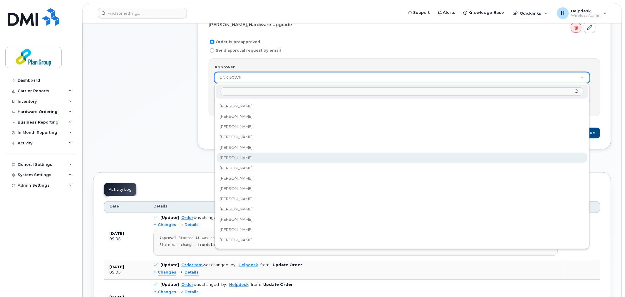
scroll to position [216, 0]
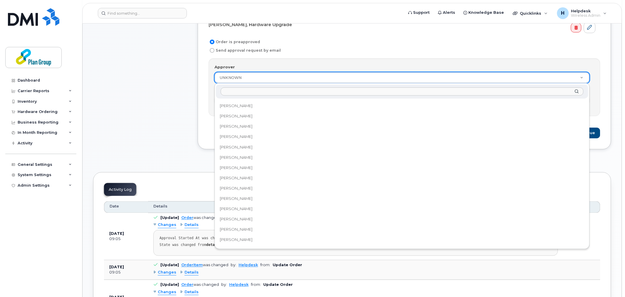
select select "1090485"
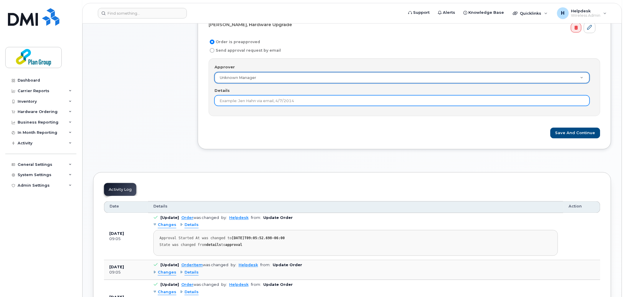
type input "0"
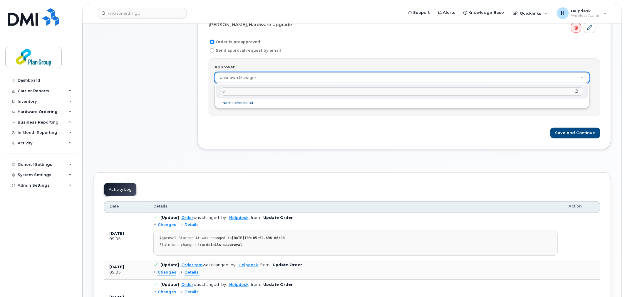
click at [267, 94] on input "0." at bounding box center [402, 92] width 363 height 9
type input "0"
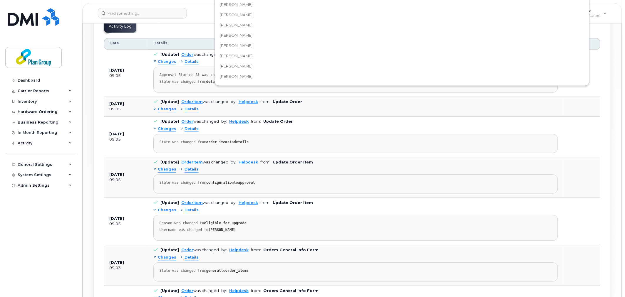
click at [256, 80] on body "Support Alerts Knowledge Base Quicklinks Suspend / Cancel Device Change SIM Car…" at bounding box center [312, 62] width 625 height 842
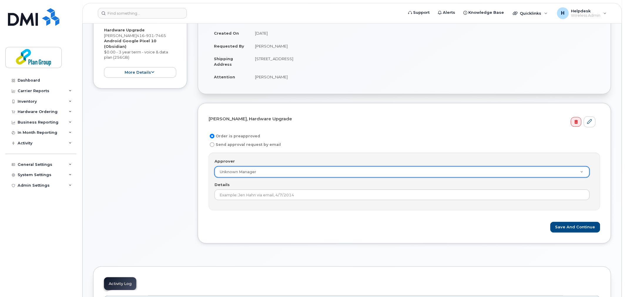
scroll to position [106, 0]
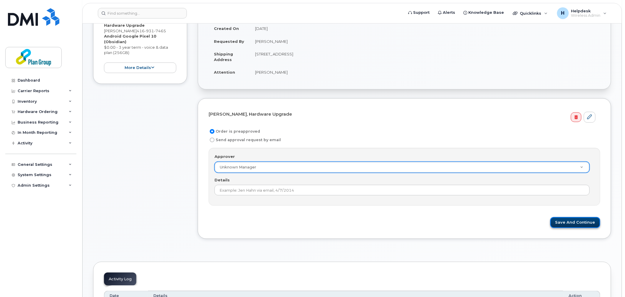
click at [564, 225] on button "Save and Continue" at bounding box center [575, 222] width 50 height 11
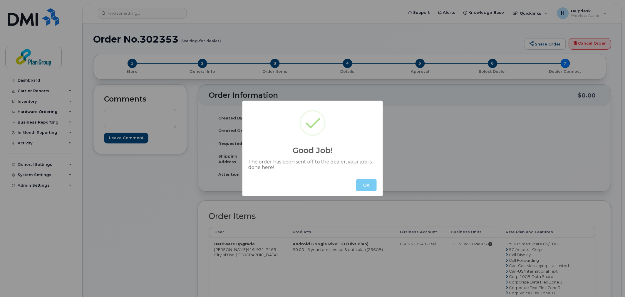
click at [357, 183] on button "OK" at bounding box center [366, 185] width 21 height 12
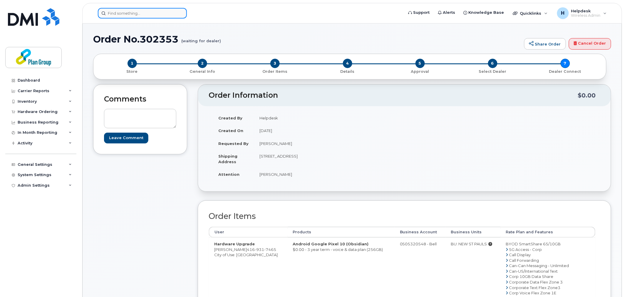
click at [153, 16] on input at bounding box center [142, 13] width 89 height 11
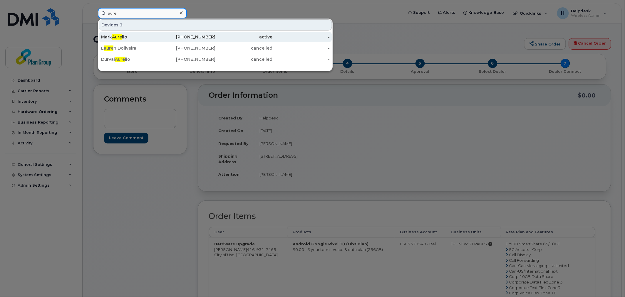
type input "aure"
click at [136, 36] on div "[PERSON_NAME] lio" at bounding box center [129, 37] width 57 height 6
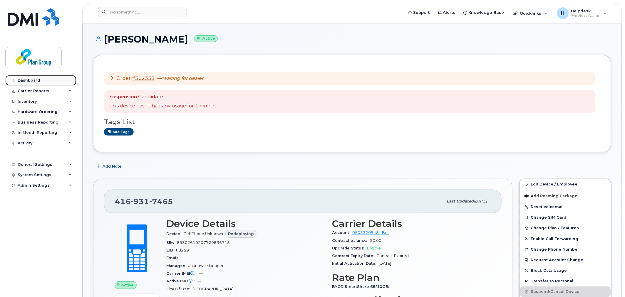
click at [40, 82] on link "Dashboard" at bounding box center [40, 80] width 71 height 11
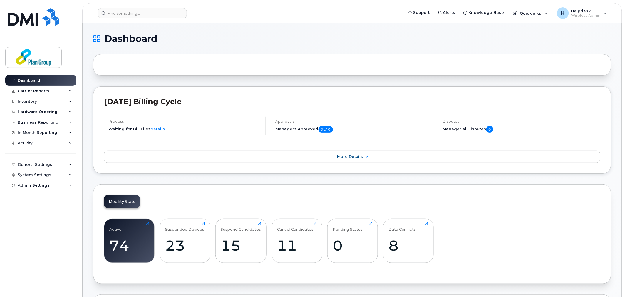
click at [163, 18] on header "Support Alerts Knowledge Base Quicklinks Suspend / Cancel Device Change SIM Car…" at bounding box center [352, 13] width 540 height 21
click at [164, 17] on input at bounding box center [142, 13] width 89 height 11
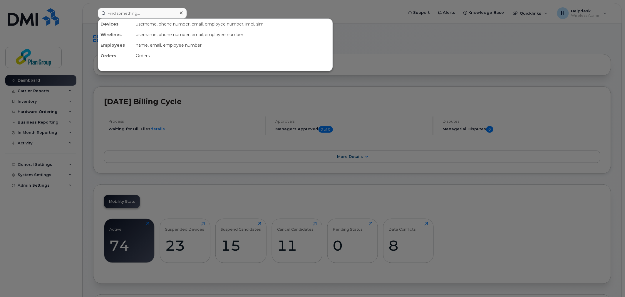
click at [374, 121] on div at bounding box center [312, 148] width 625 height 297
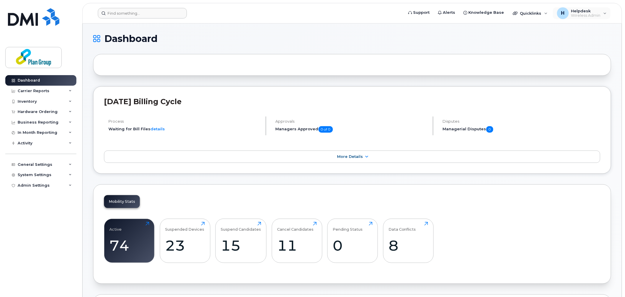
click at [588, 7] on div "H Helpdesk Wireless Admin English Français Sign out" at bounding box center [581, 13] width 59 height 13
click at [585, 10] on span "Helpdesk" at bounding box center [585, 11] width 29 height 5
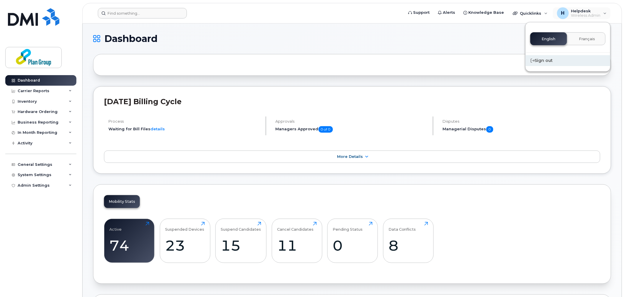
click at [558, 62] on div "Sign out" at bounding box center [567, 60] width 85 height 11
